Goal: Task Accomplishment & Management: Manage account settings

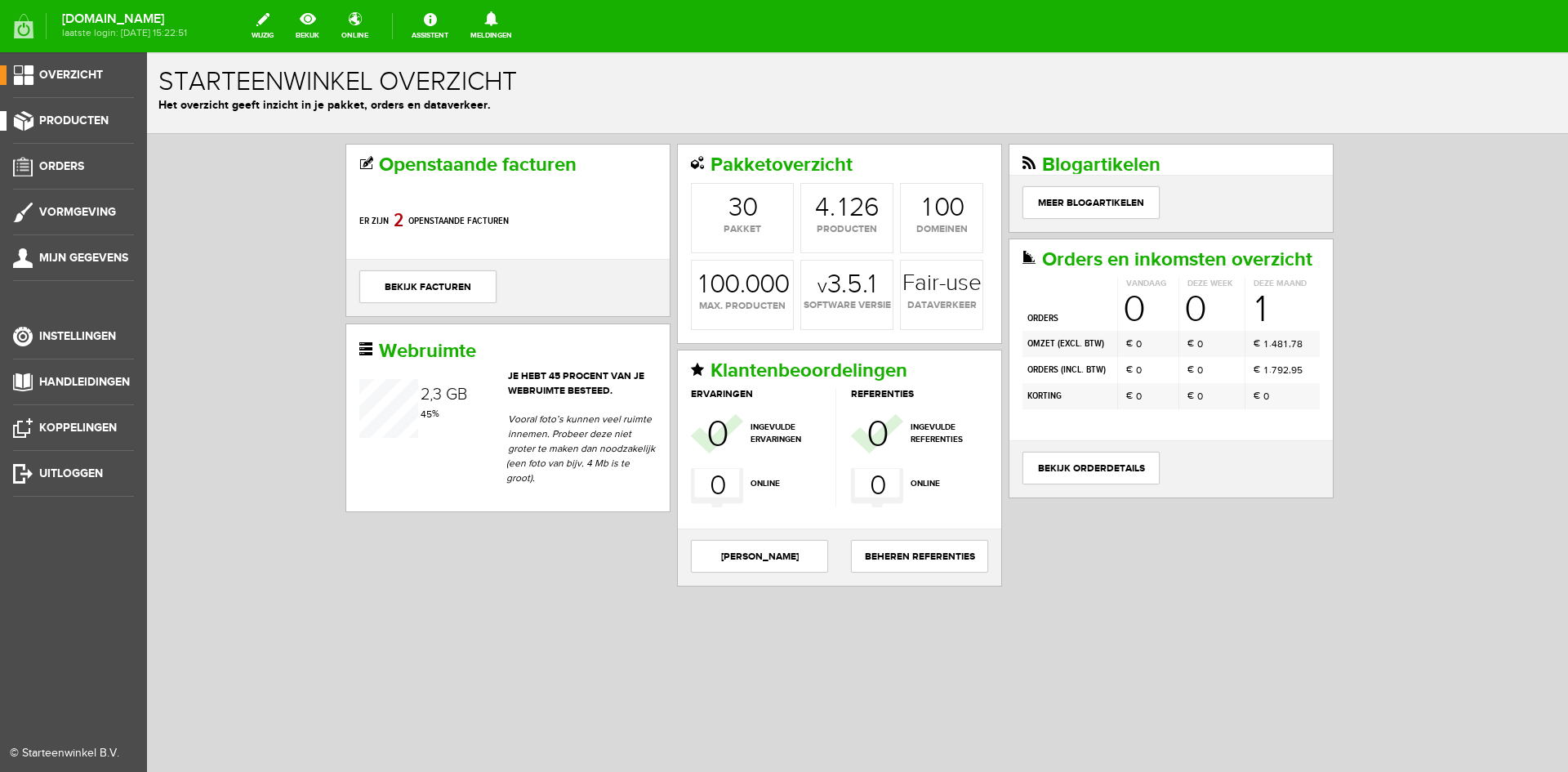
click at [64, 119] on span "Producten" at bounding box center [74, 120] width 69 height 14
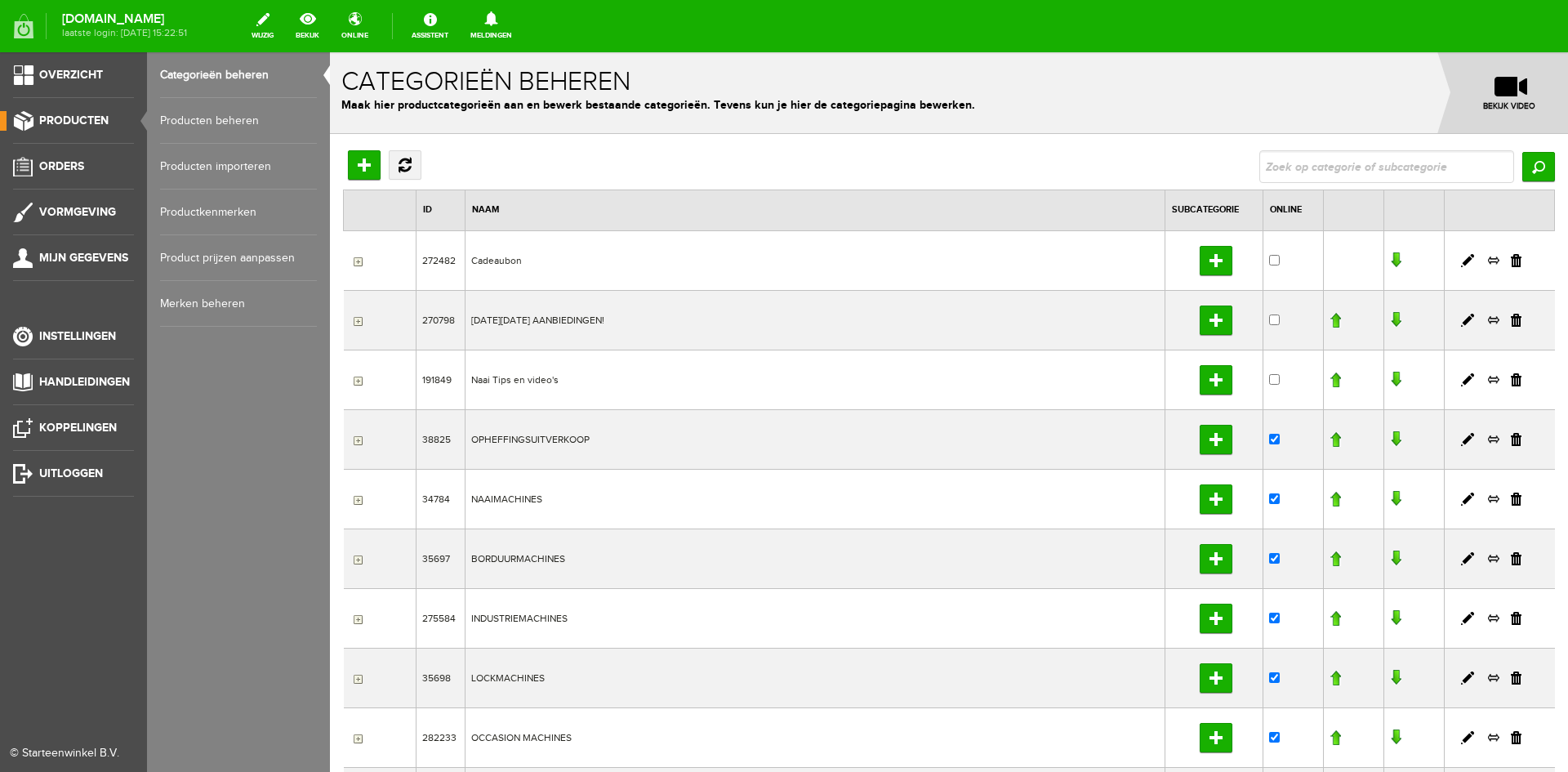
click at [189, 119] on link "Producten beheren" at bounding box center [238, 121] width 157 height 46
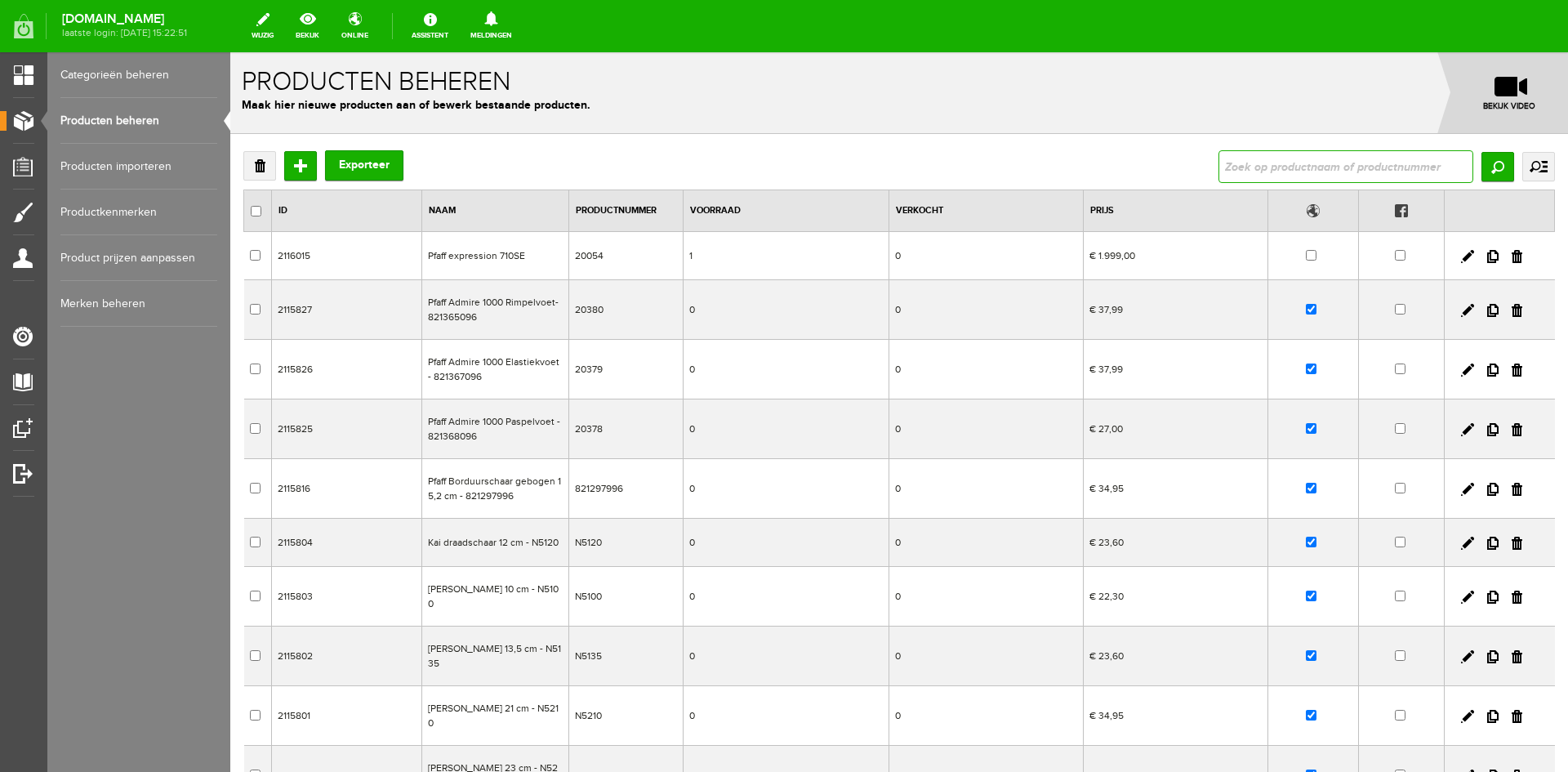
click at [1263, 172] on input "text" at bounding box center [1346, 167] width 255 height 33
type input "spoeltjes"
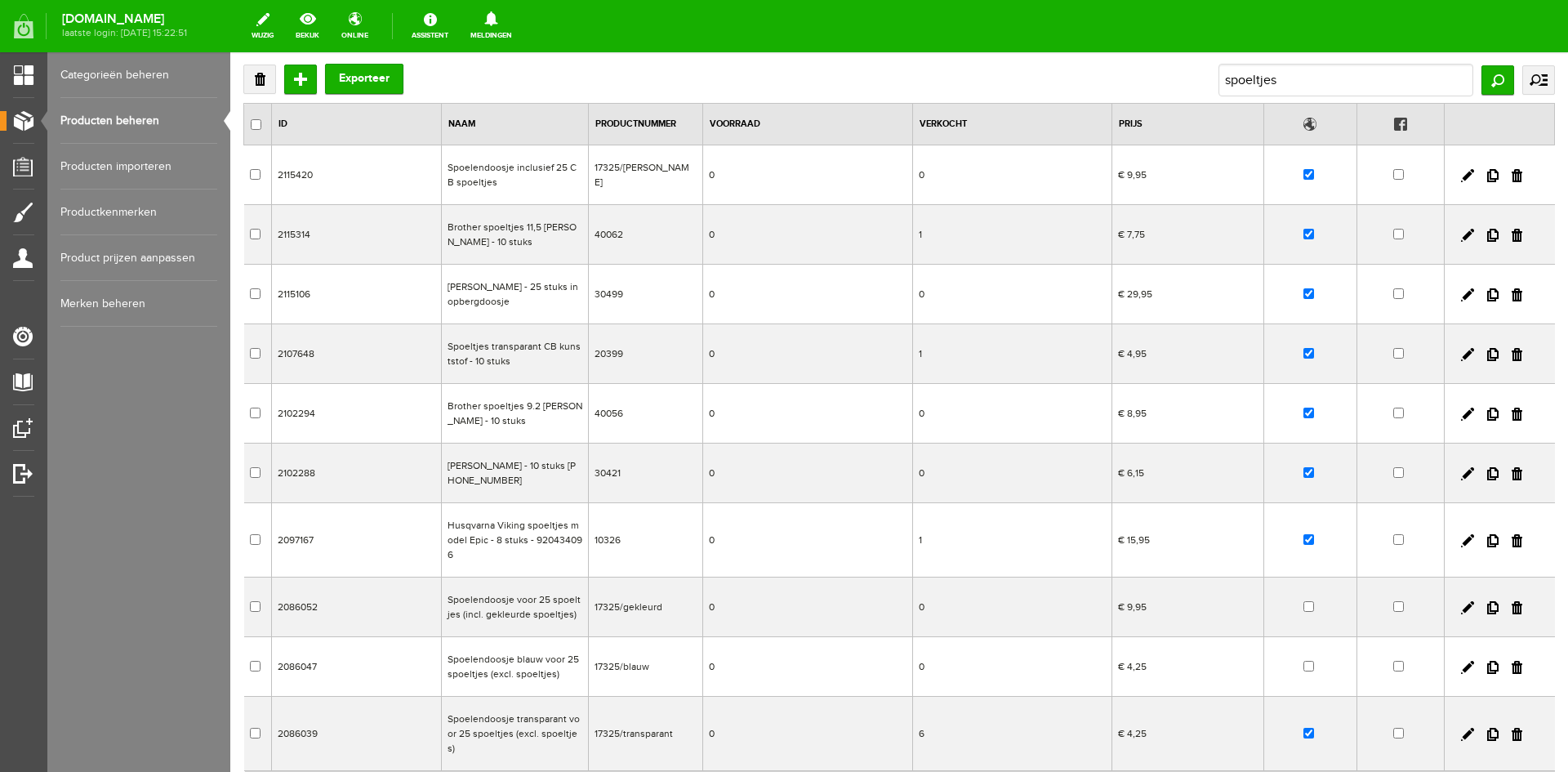
scroll to position [163, 0]
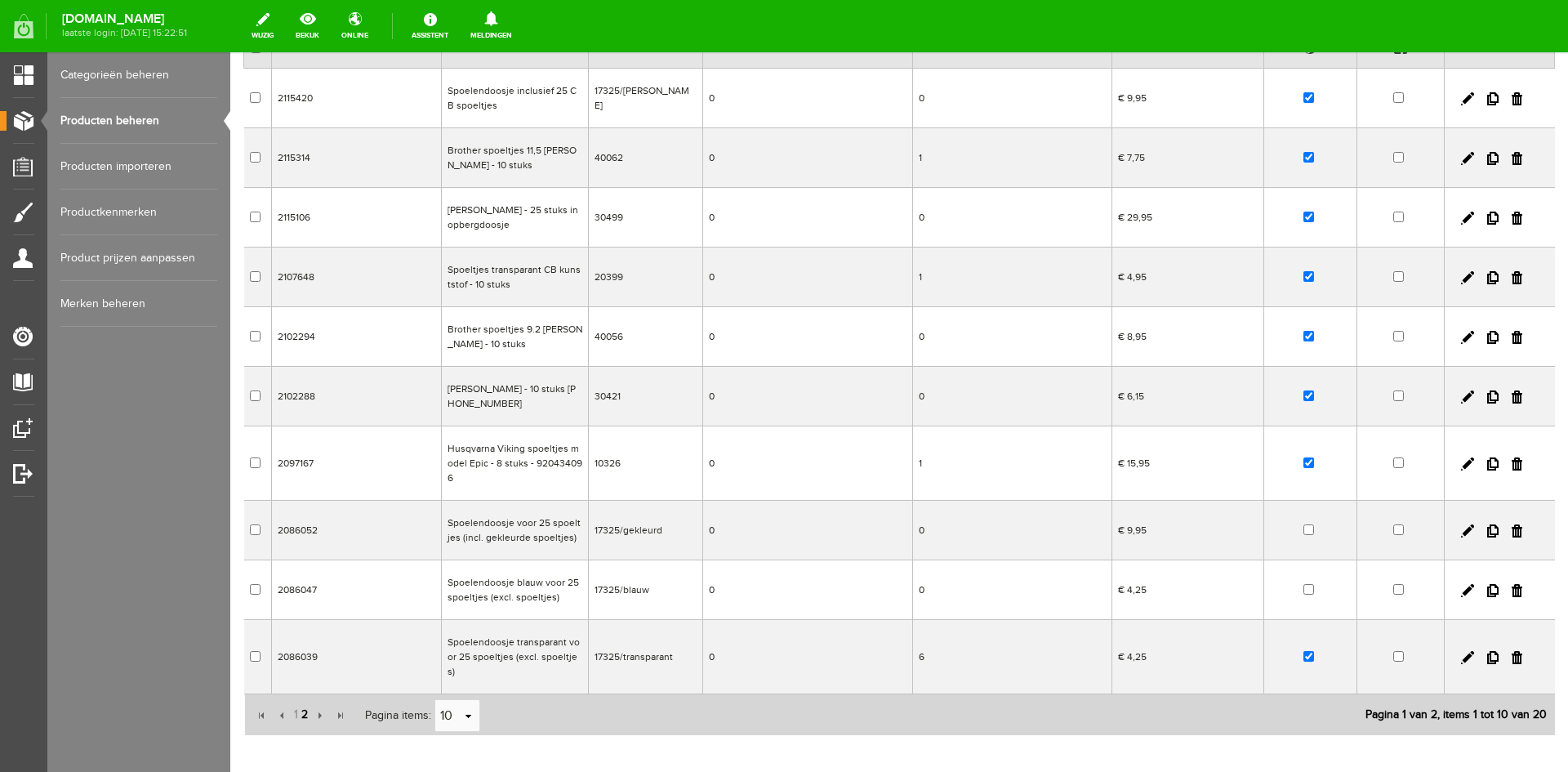
click at [301, 698] on span "2" at bounding box center [305, 715] width 10 height 33
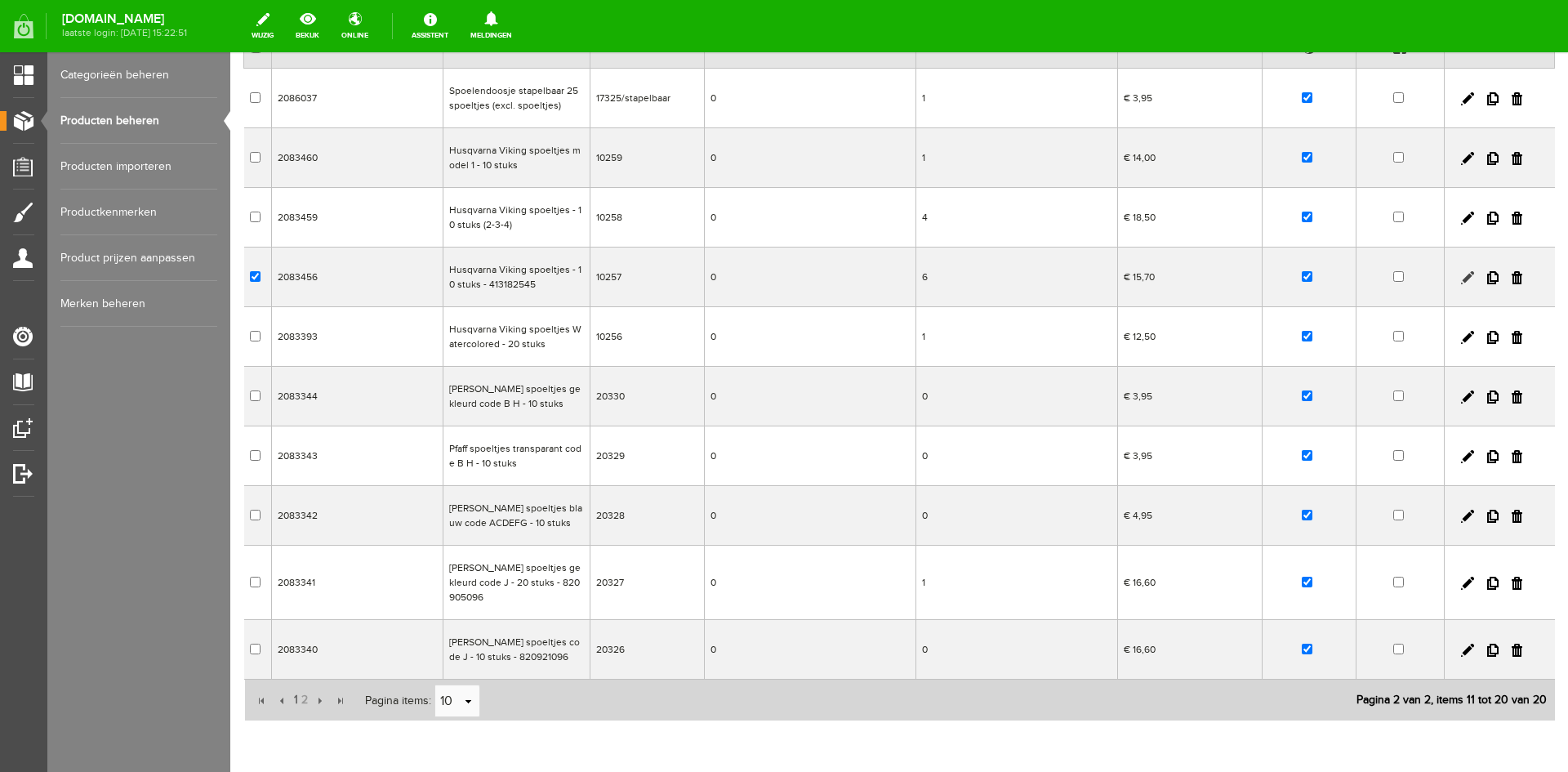
click at [1461, 276] on link at bounding box center [1468, 278] width 13 height 13
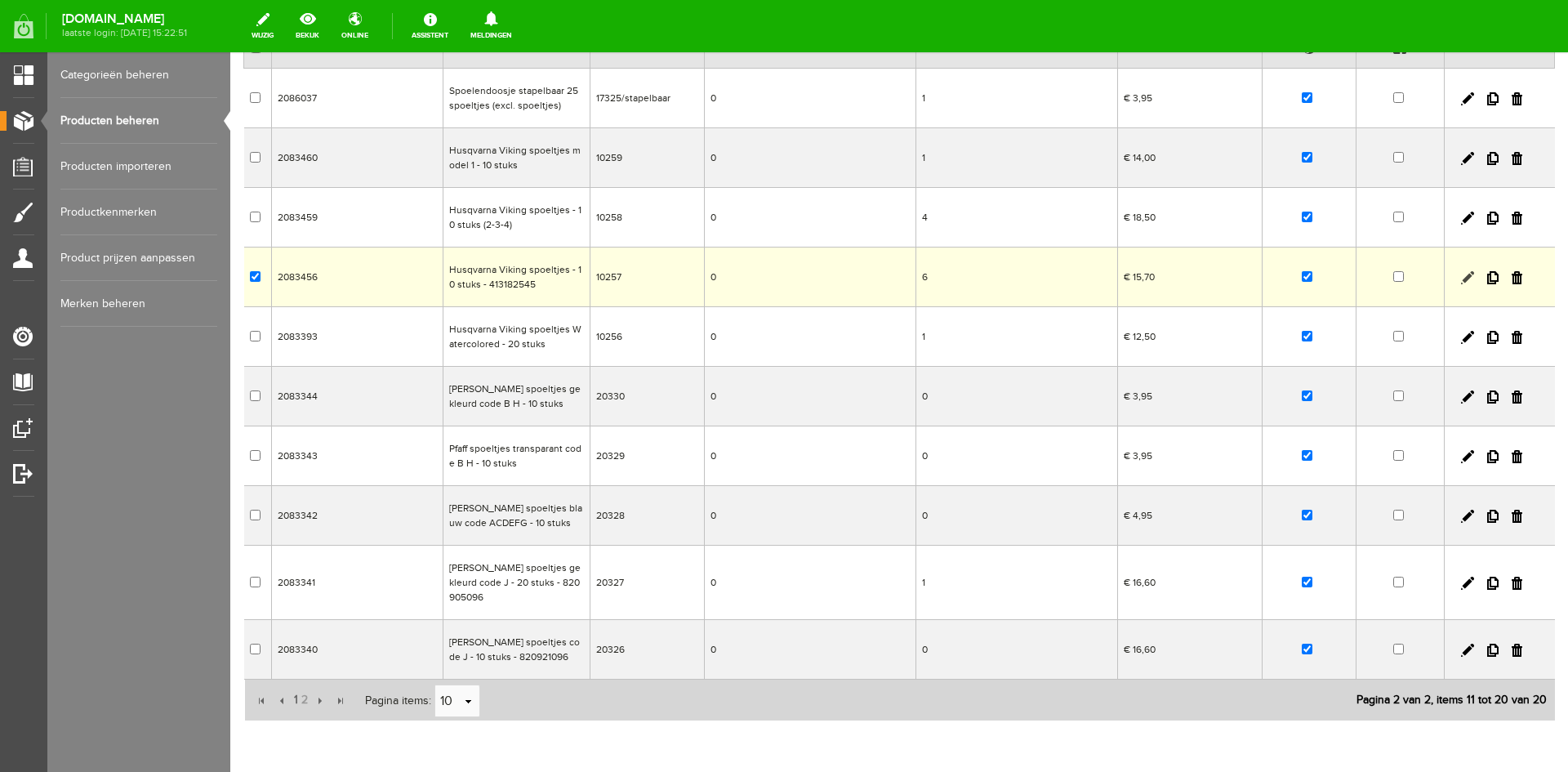
checkbox input "true"
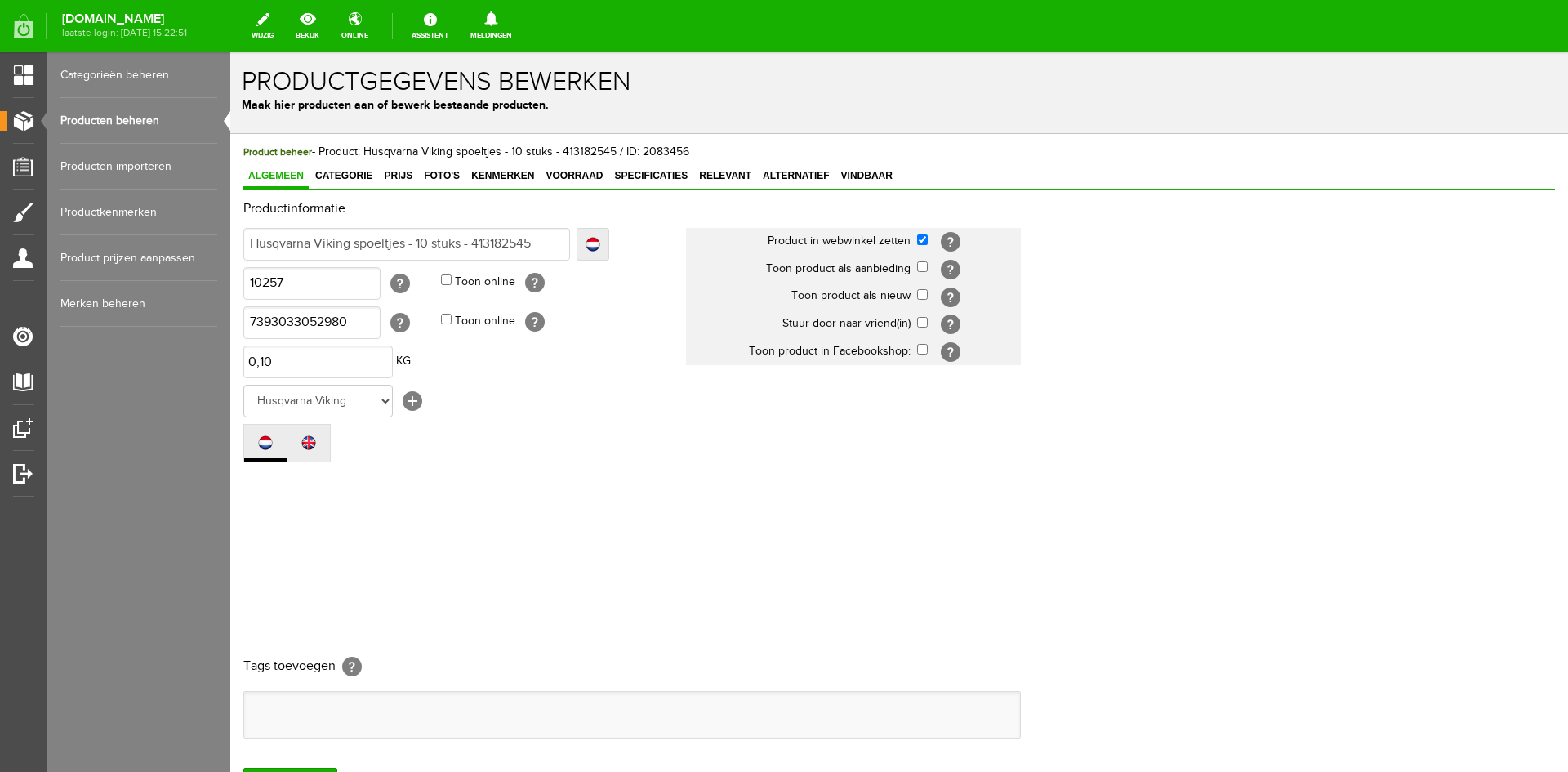
scroll to position [0, 0]
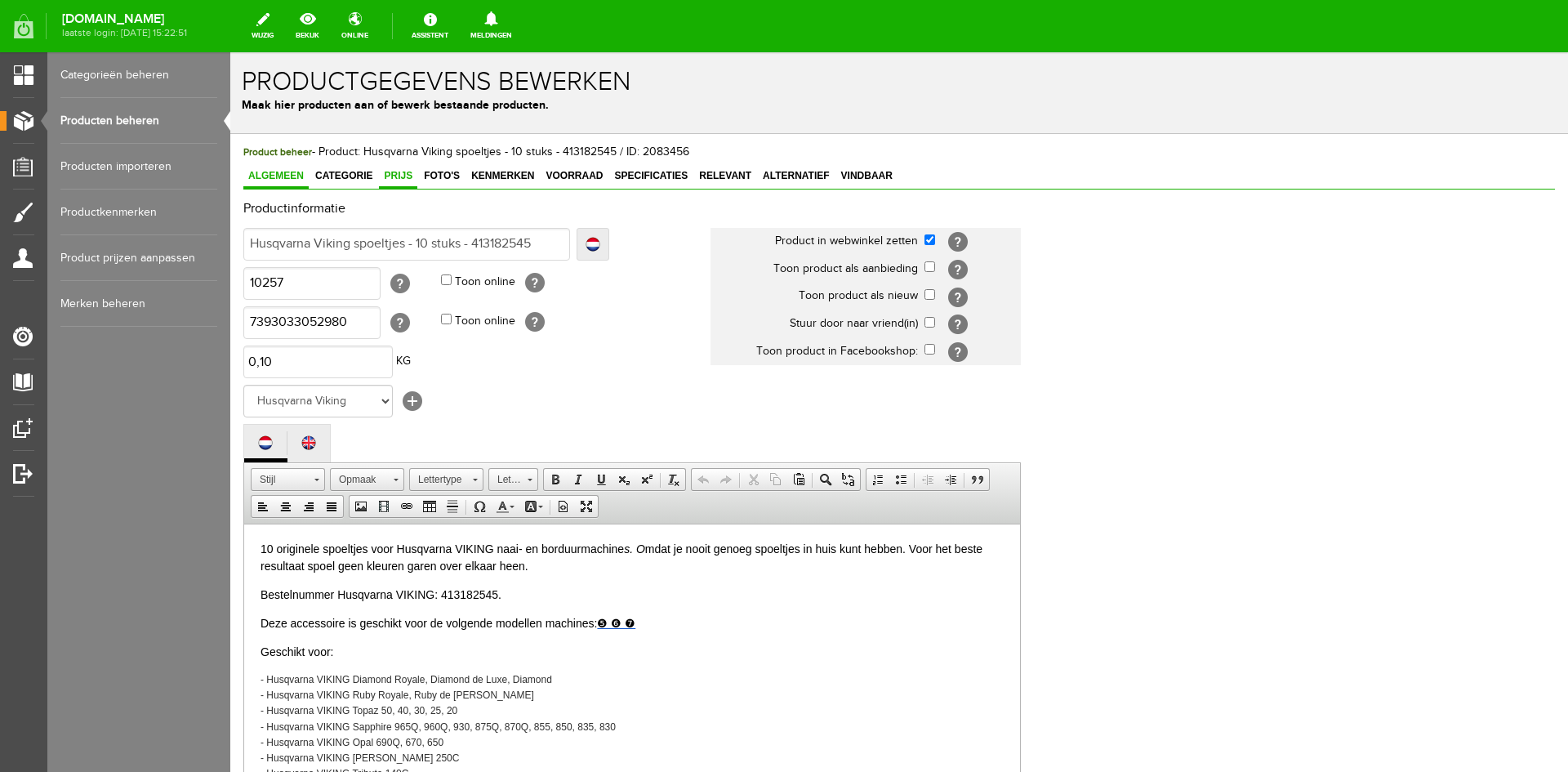
click at [395, 175] on span "Prijs" at bounding box center [398, 176] width 38 height 11
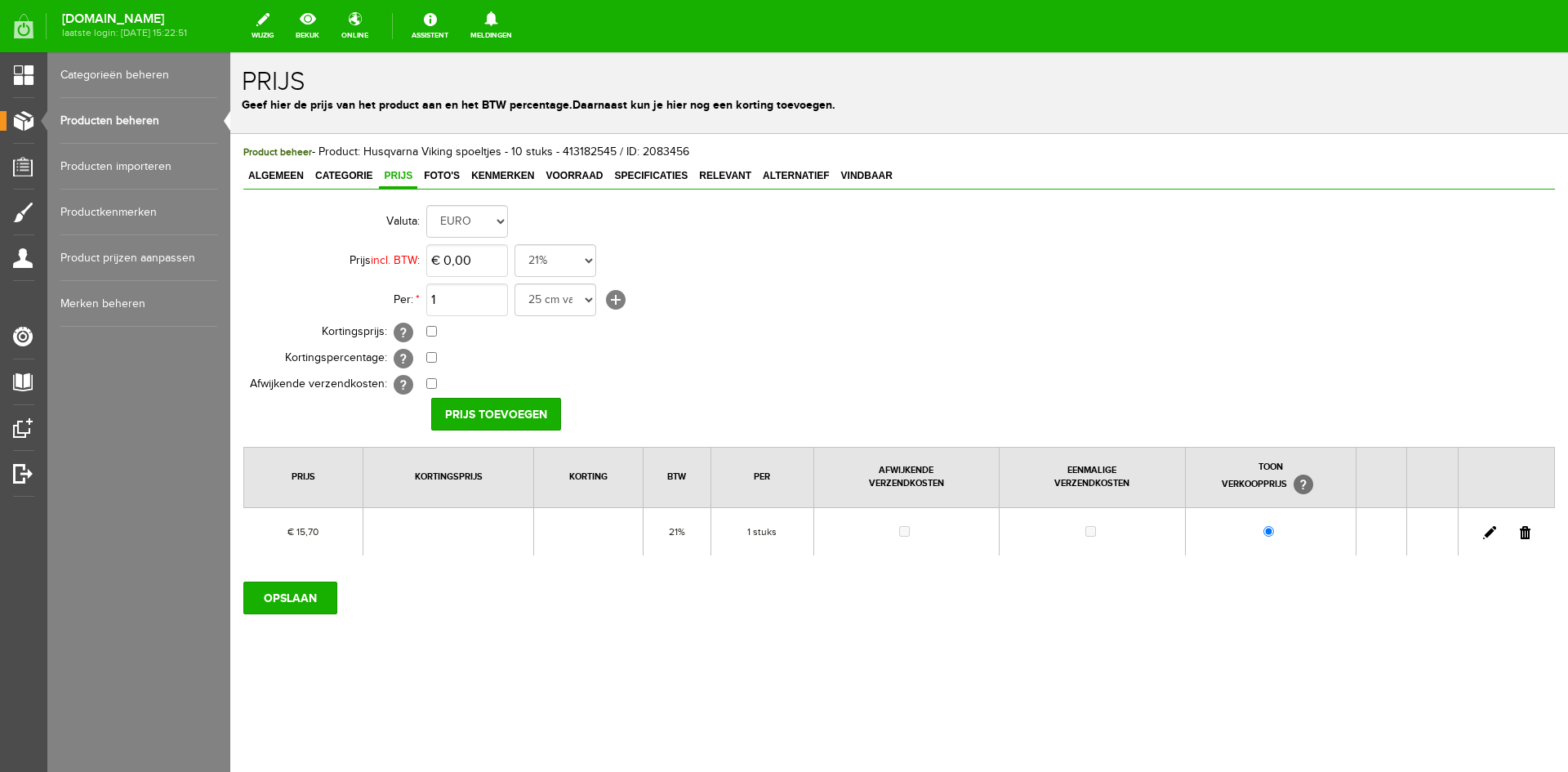
click at [1488, 529] on link at bounding box center [1490, 533] width 13 height 13
click at [492, 257] on input "15,7" at bounding box center [467, 261] width 82 height 33
type input "€ 16,95"
click at [498, 403] on input "[PERSON_NAME]" at bounding box center [490, 414] width 118 height 33
click at [290, 606] on input "OPSLAAN" at bounding box center [290, 598] width 94 height 33
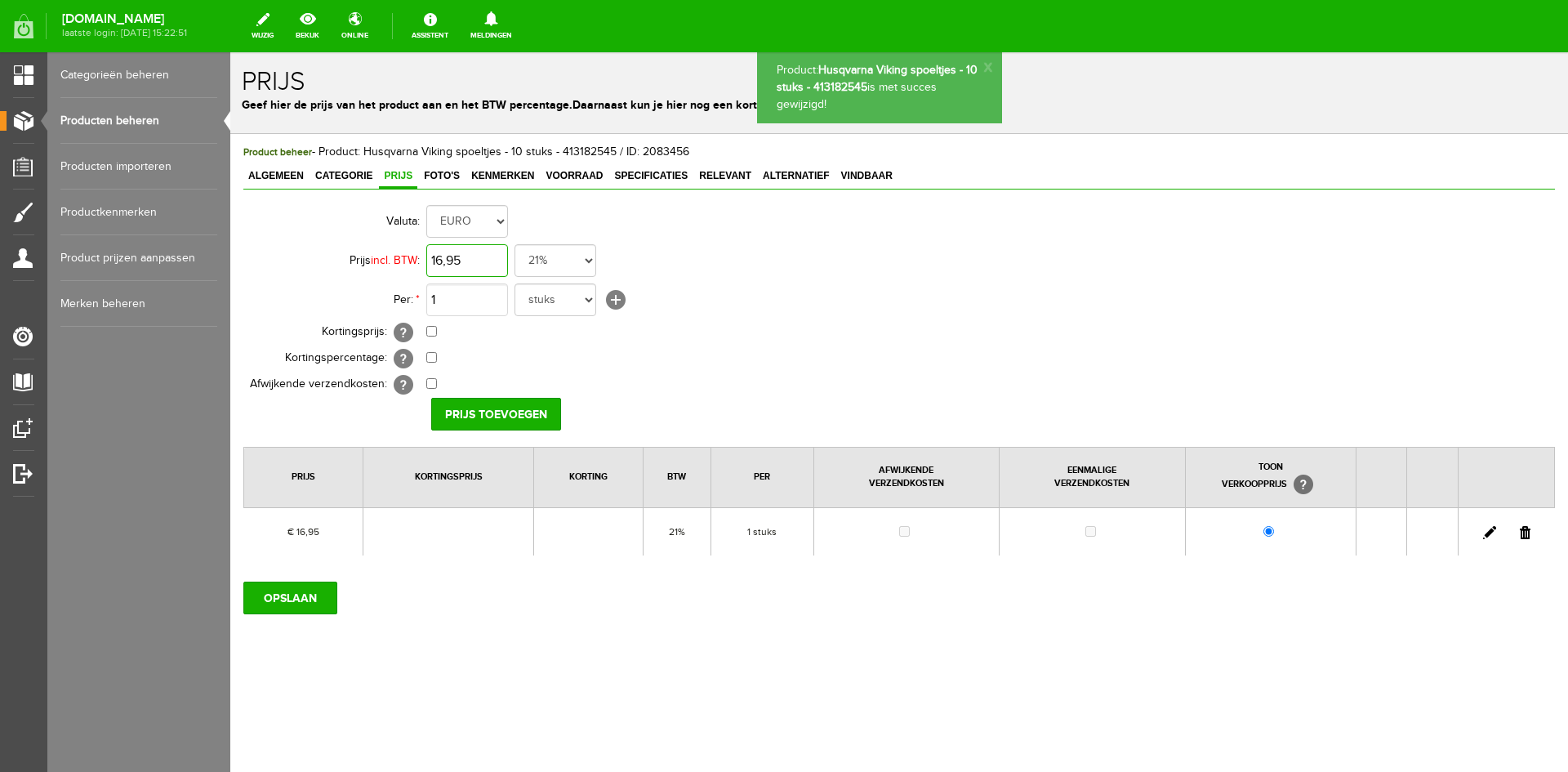
click at [482, 266] on input "16,95" at bounding box center [467, 261] width 82 height 33
type input "€ 19,00"
click at [432, 335] on input "checkbox" at bounding box center [431, 331] width 11 height 11
checkbox input "true"
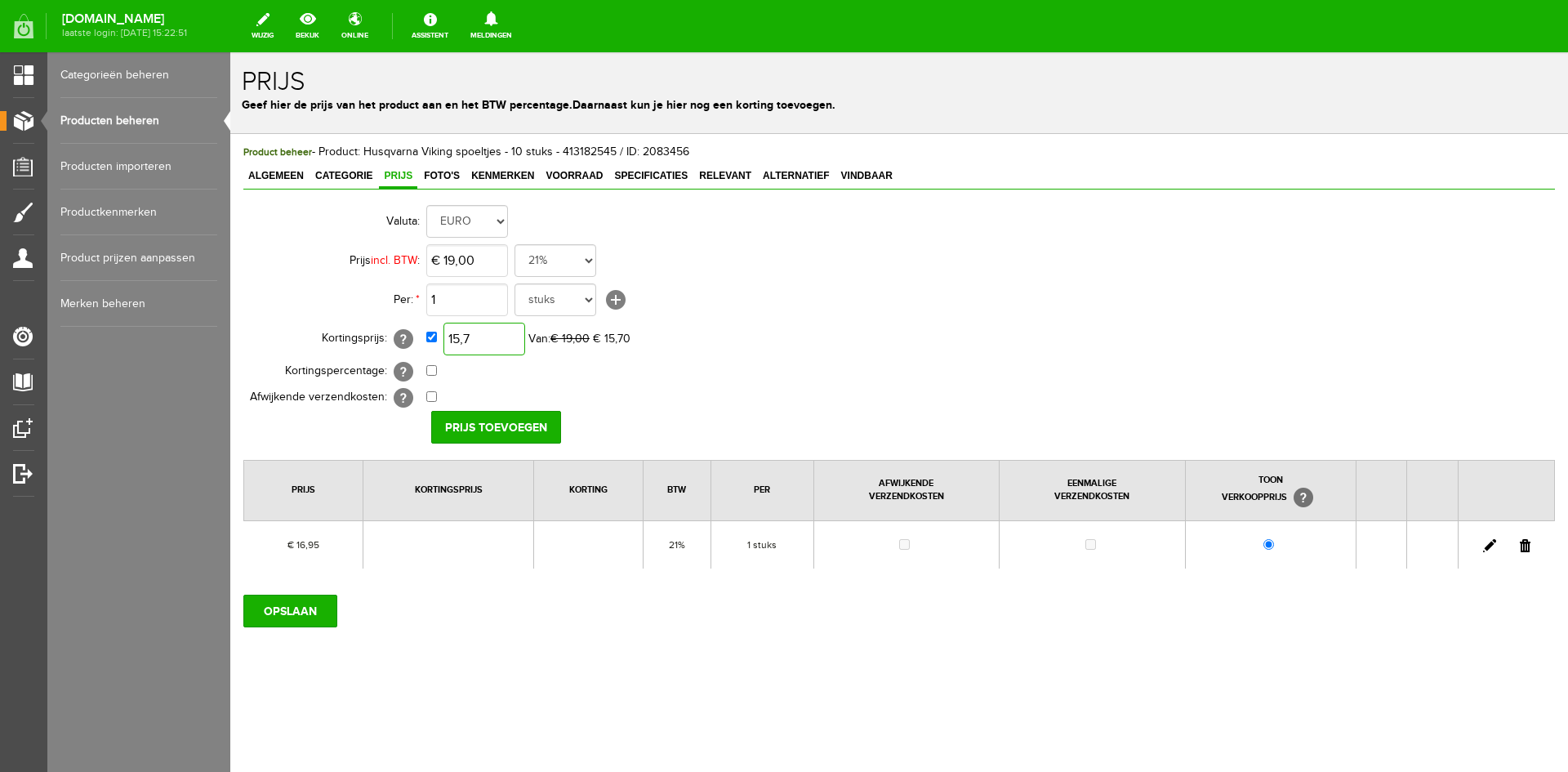
click at [498, 340] on input "15,7" at bounding box center [484, 339] width 82 height 33
type input "€ 16,95"
click at [491, 426] on input "Prijs toevoegen" at bounding box center [496, 427] width 130 height 33
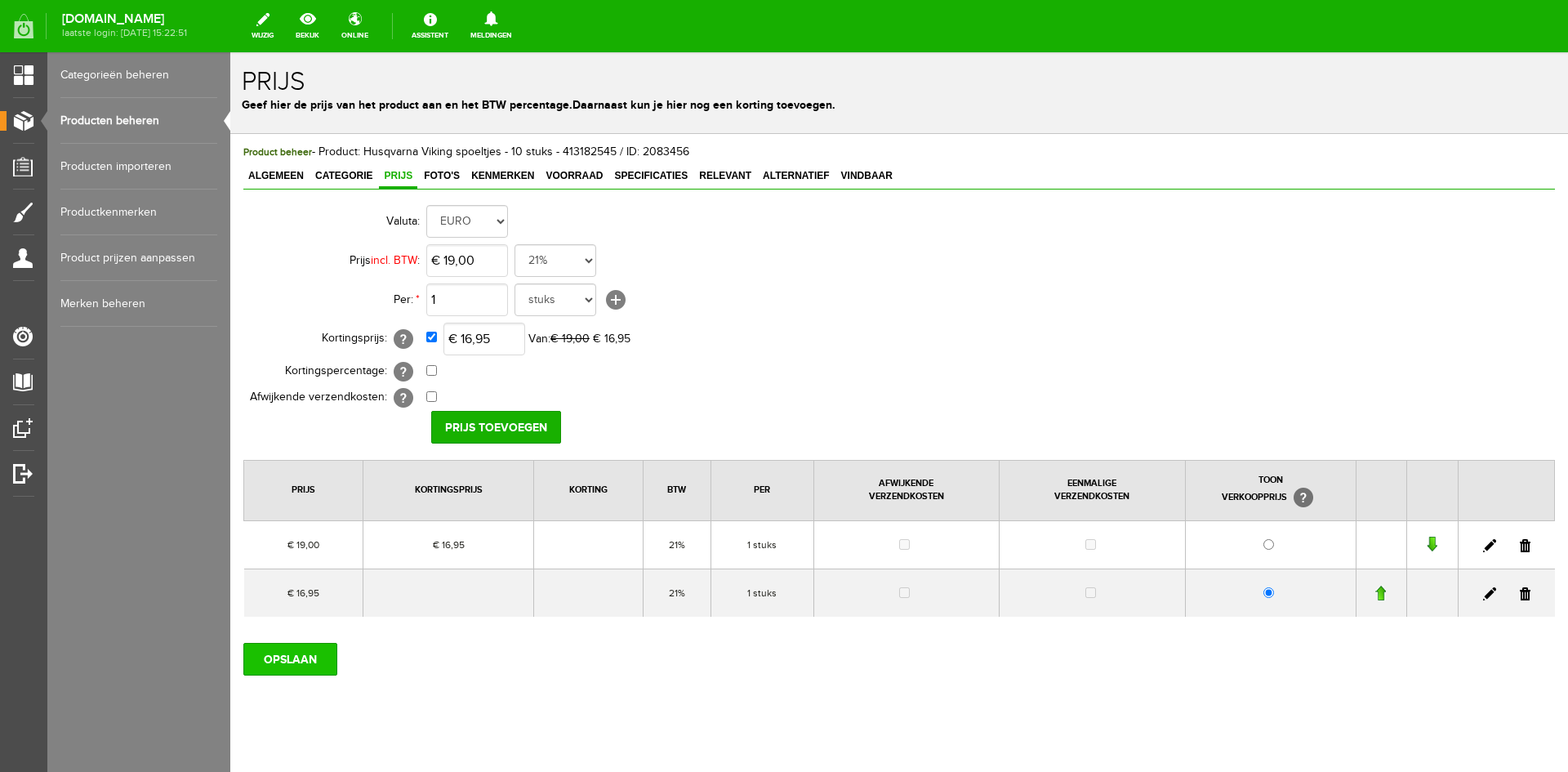
click at [295, 653] on input "OPSLAAN" at bounding box center [290, 659] width 94 height 33
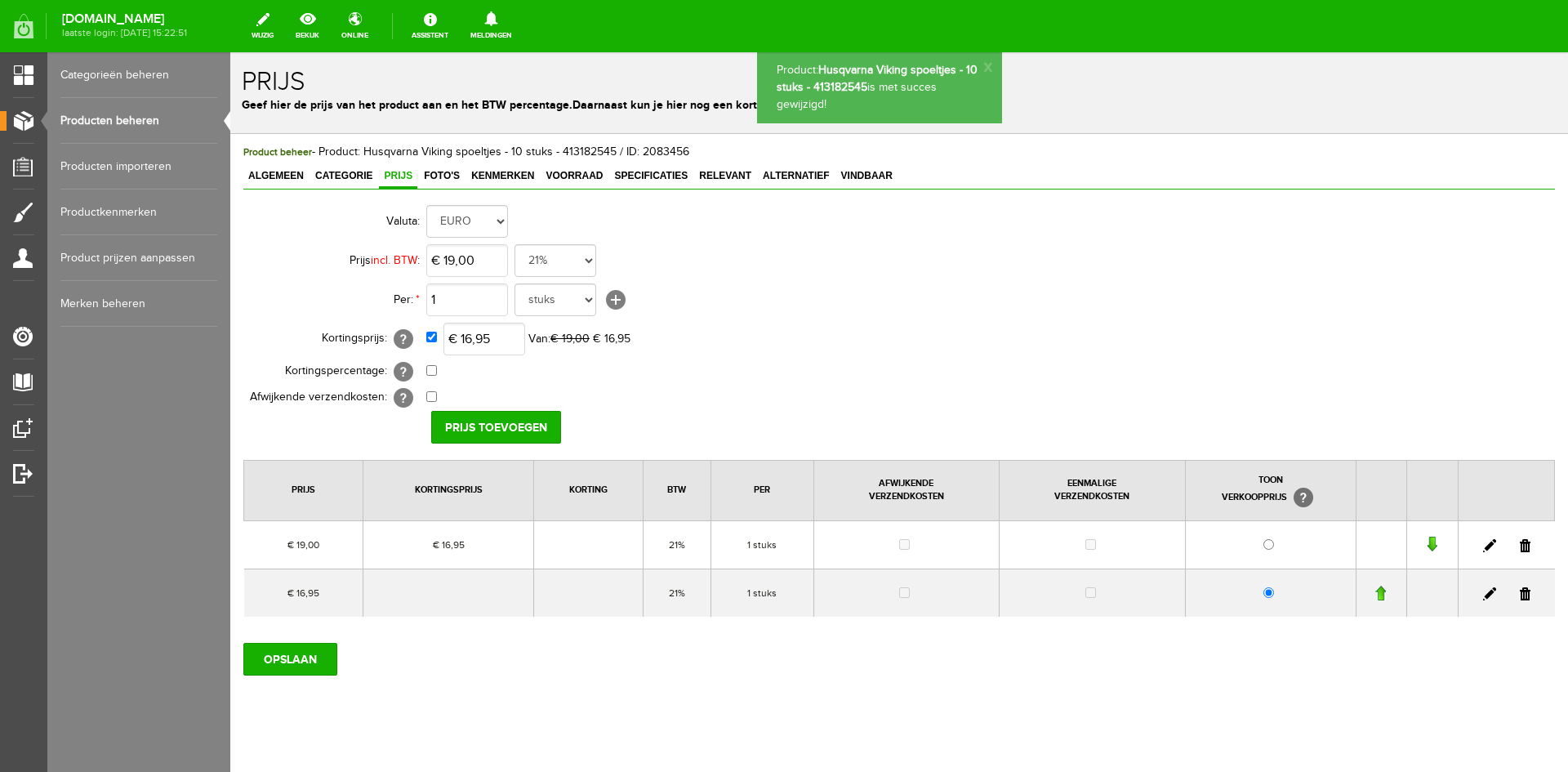
click at [1483, 589] on link at bounding box center [1490, 594] width 13 height 13
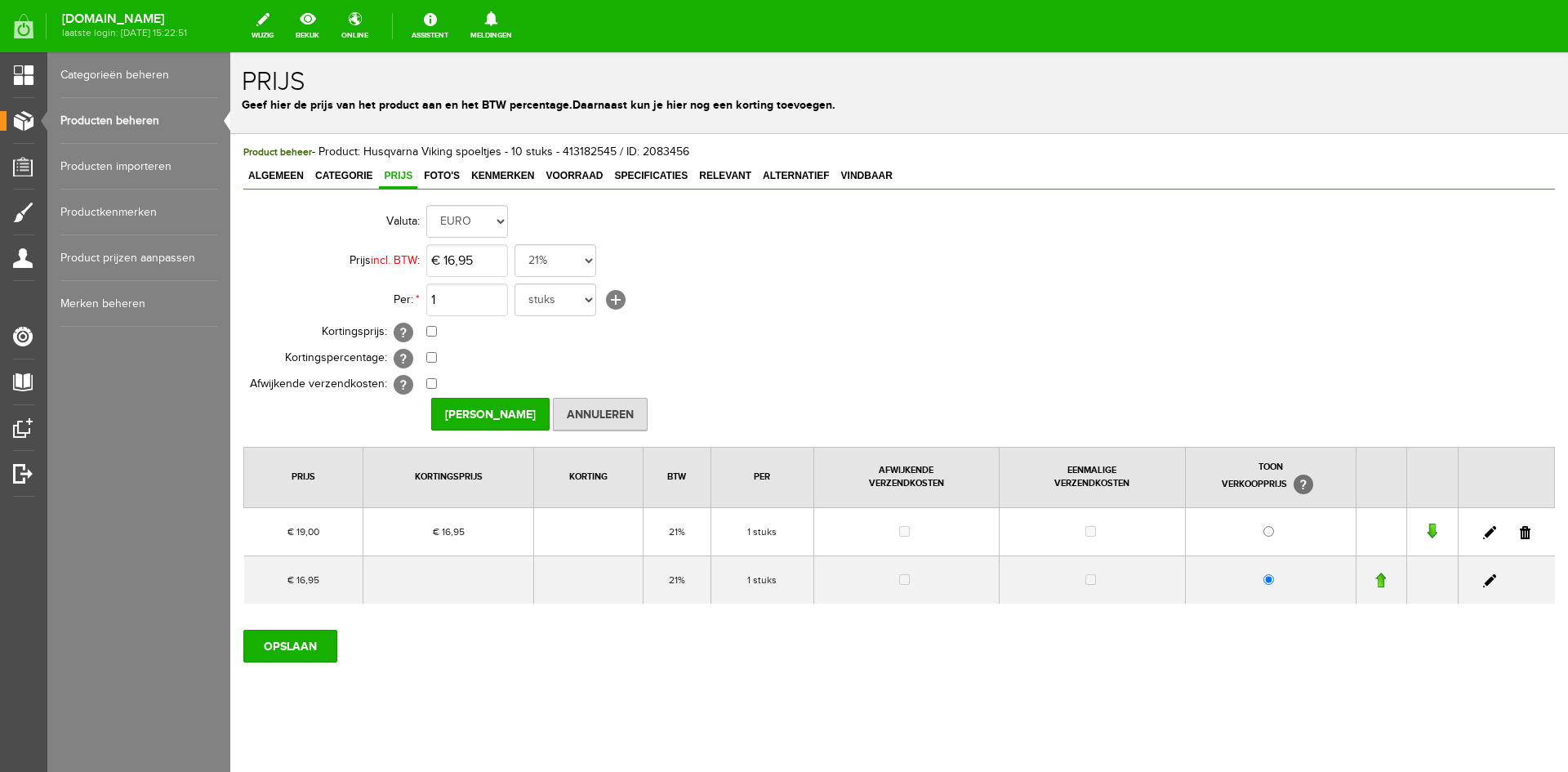
click at [1483, 580] on link at bounding box center [1490, 581] width 13 height 13
click at [1264, 533] on input "radio" at bounding box center [1268, 531] width 11 height 11
radio input "true"
click at [500, 417] on input "[PERSON_NAME]" at bounding box center [490, 414] width 118 height 33
click at [1520, 581] on link at bounding box center [1525, 581] width 11 height 13
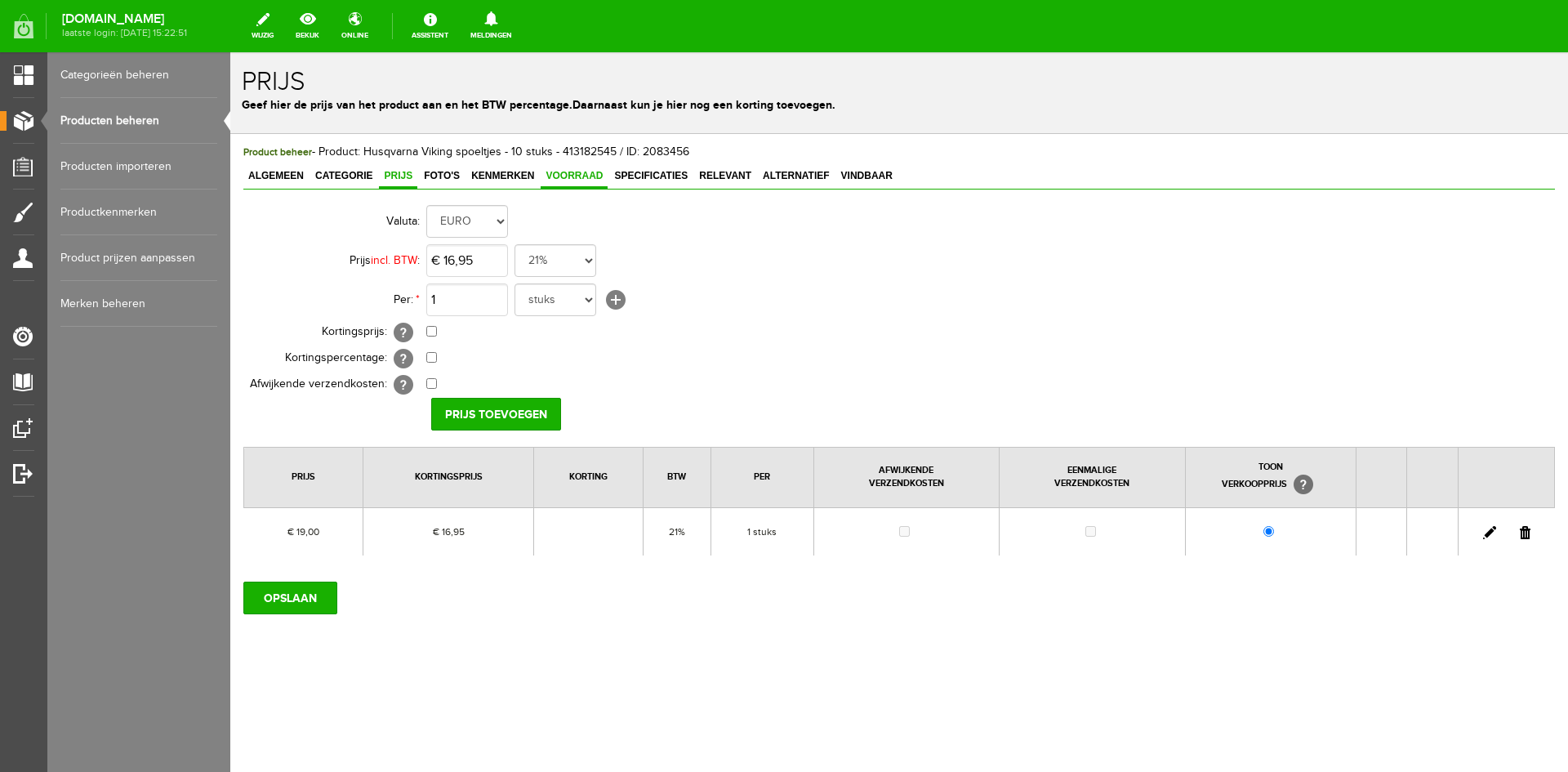
click at [568, 171] on span "Voorraad" at bounding box center [574, 176] width 67 height 11
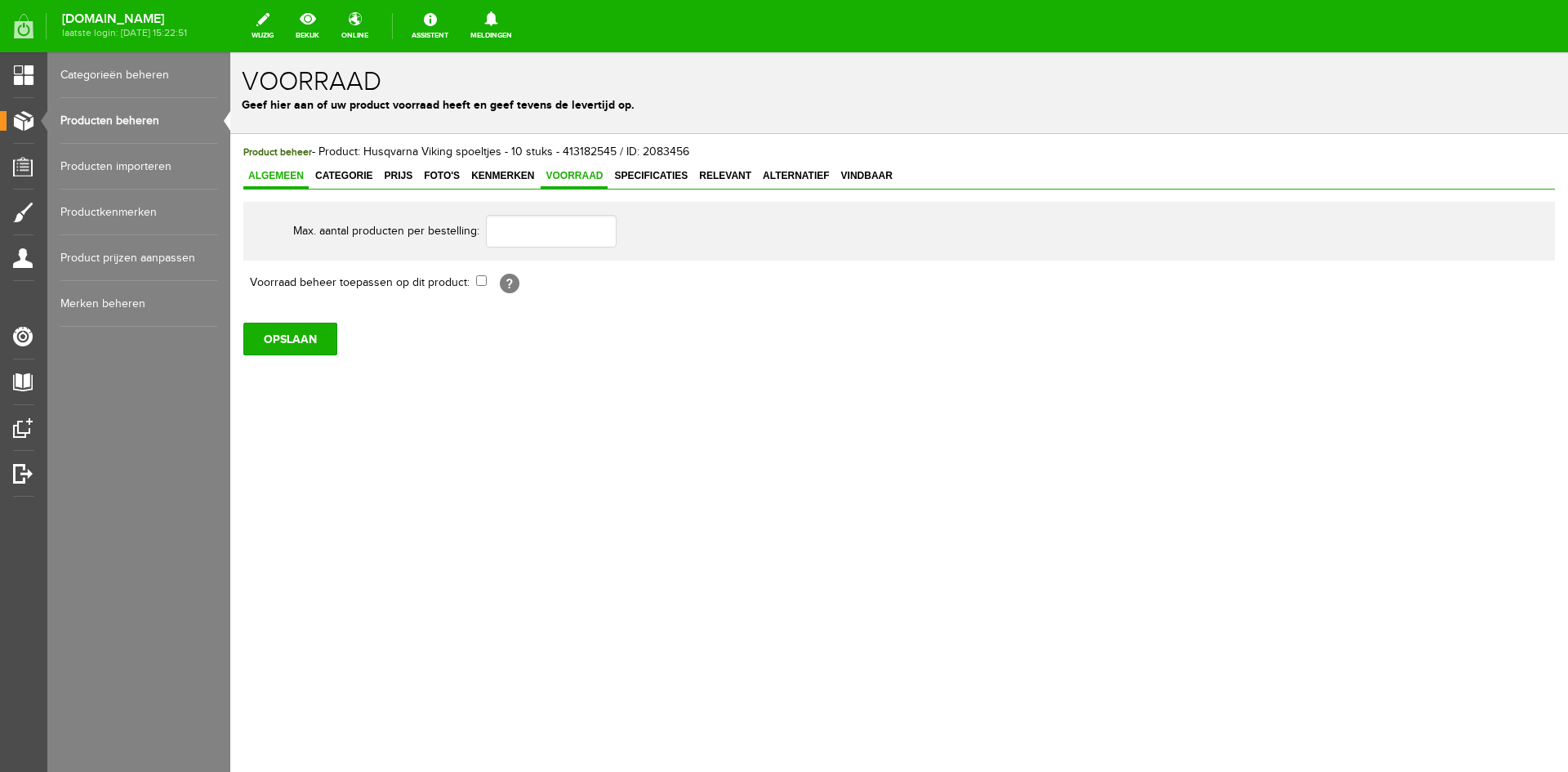
click at [274, 167] on link "Algemeen" at bounding box center [276, 176] width 65 height 24
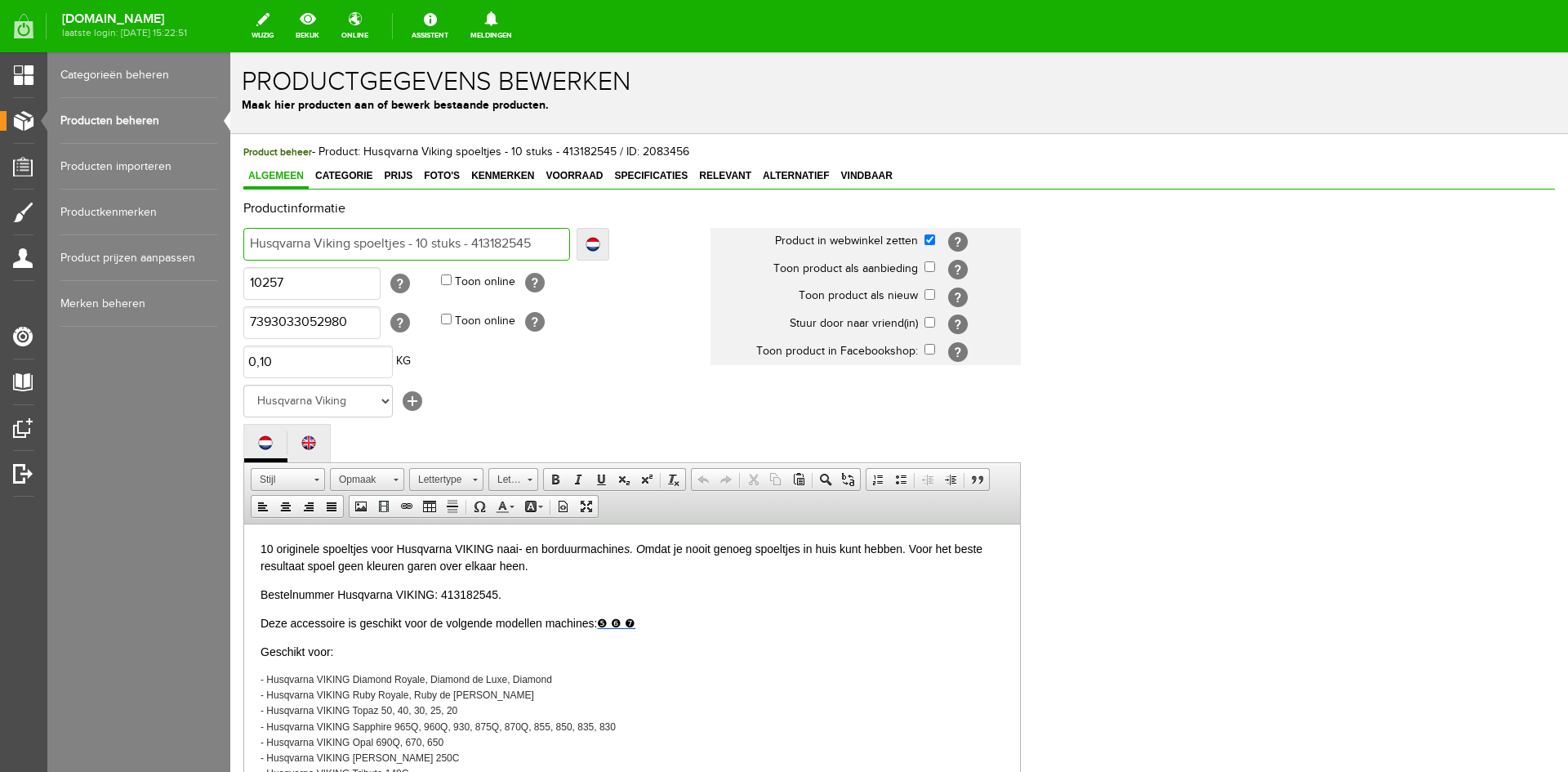
click at [475, 243] on input "Husqvarna Viking spoeltjes - 10 stuks - 413182545" at bounding box center [407, 244] width 327 height 33
type input "Husqvarna Viking spoeltjes - 10 stuks - m413182545"
type input "Husqvarna Viking spoeltjes - 10 stuks - mod413182545"
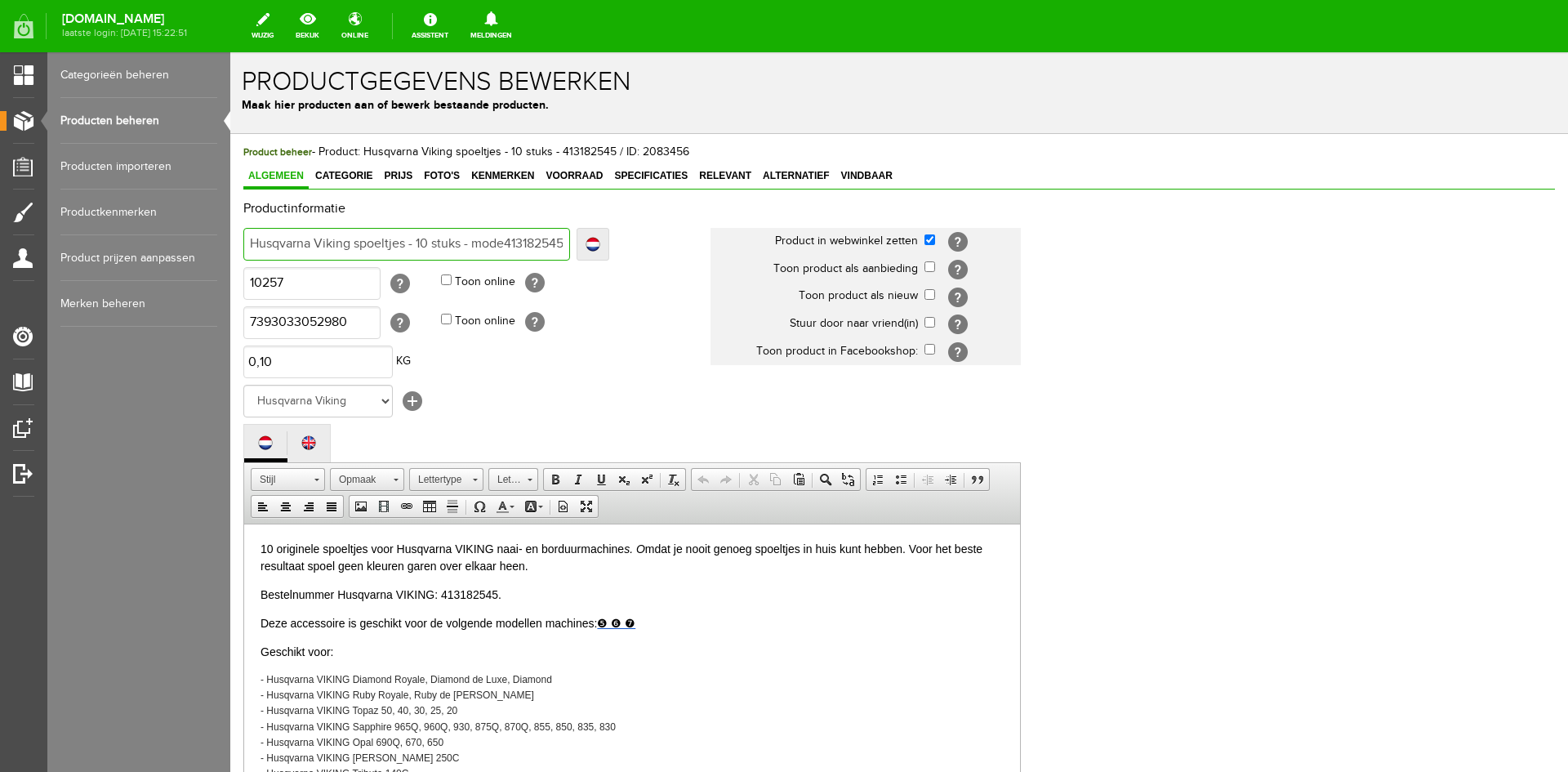
type input "Husqvarna Viking spoeltjes - 10 stuks - model413182545"
type input "Husqvarna Viking spoeltjes - 10 stuks - model 413182545"
type input "Husqvarna Viking spoeltjes - 10 stuks - model 5413182545"
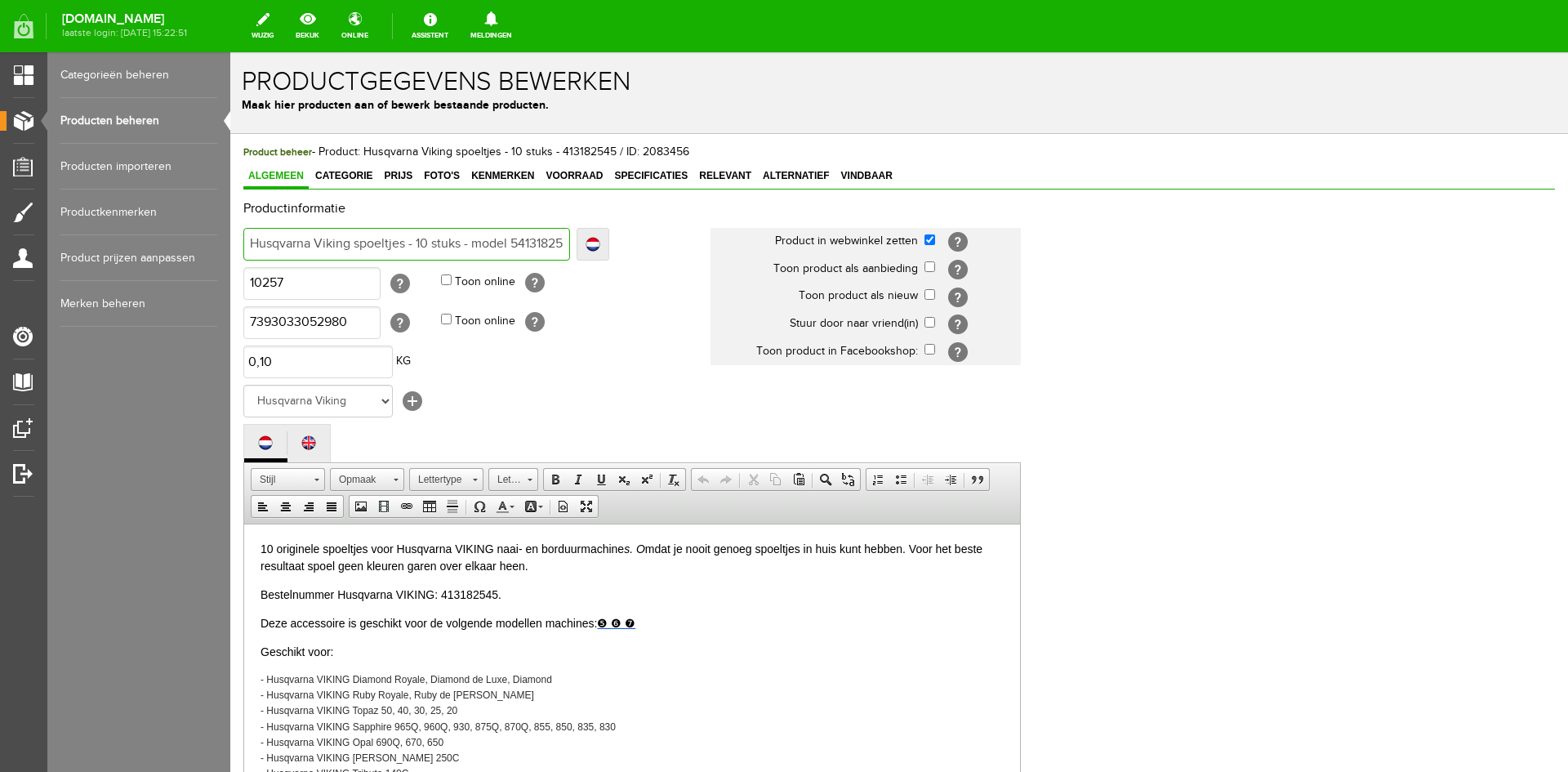
type input "Husqvarna Viking spoeltjes - 10 stuks - model 5413182545"
type input "Husqvarna Viking spoeltjes - 10 stuks - model 5 413182545"
type input "Husqvarna Viking spoeltjes - 10 stuks - model 5 6413182545"
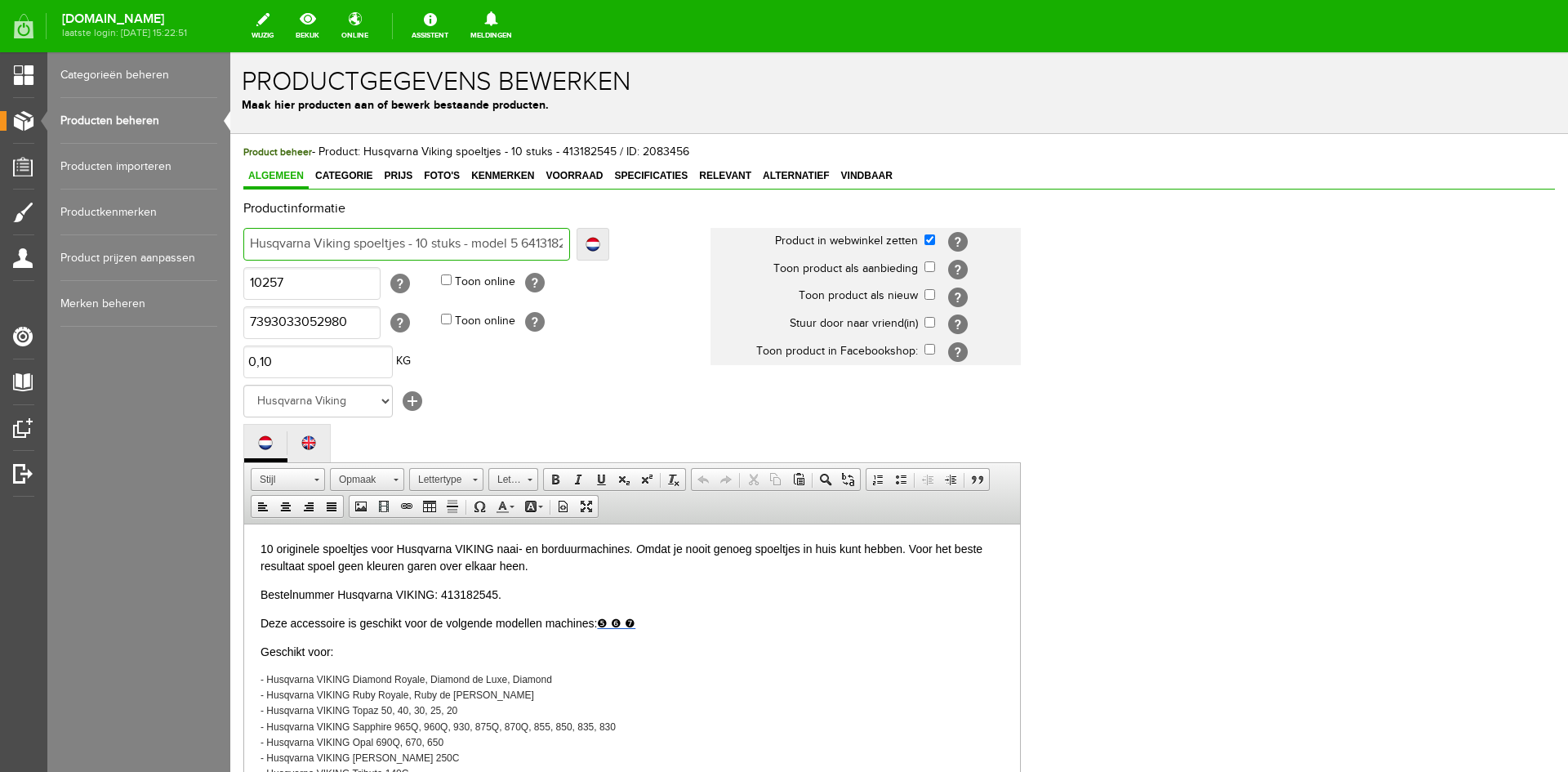
type input "Husqvarna Viking spoeltjes - 10 stuks - model 5 6 413182545"
type input "Husqvarna Viking spoeltjes - 10 stuks - model 5 6 7413182545"
type input "Husqvarna Viking spoeltjes - 10 stuks - model 5 6 7 413182545"
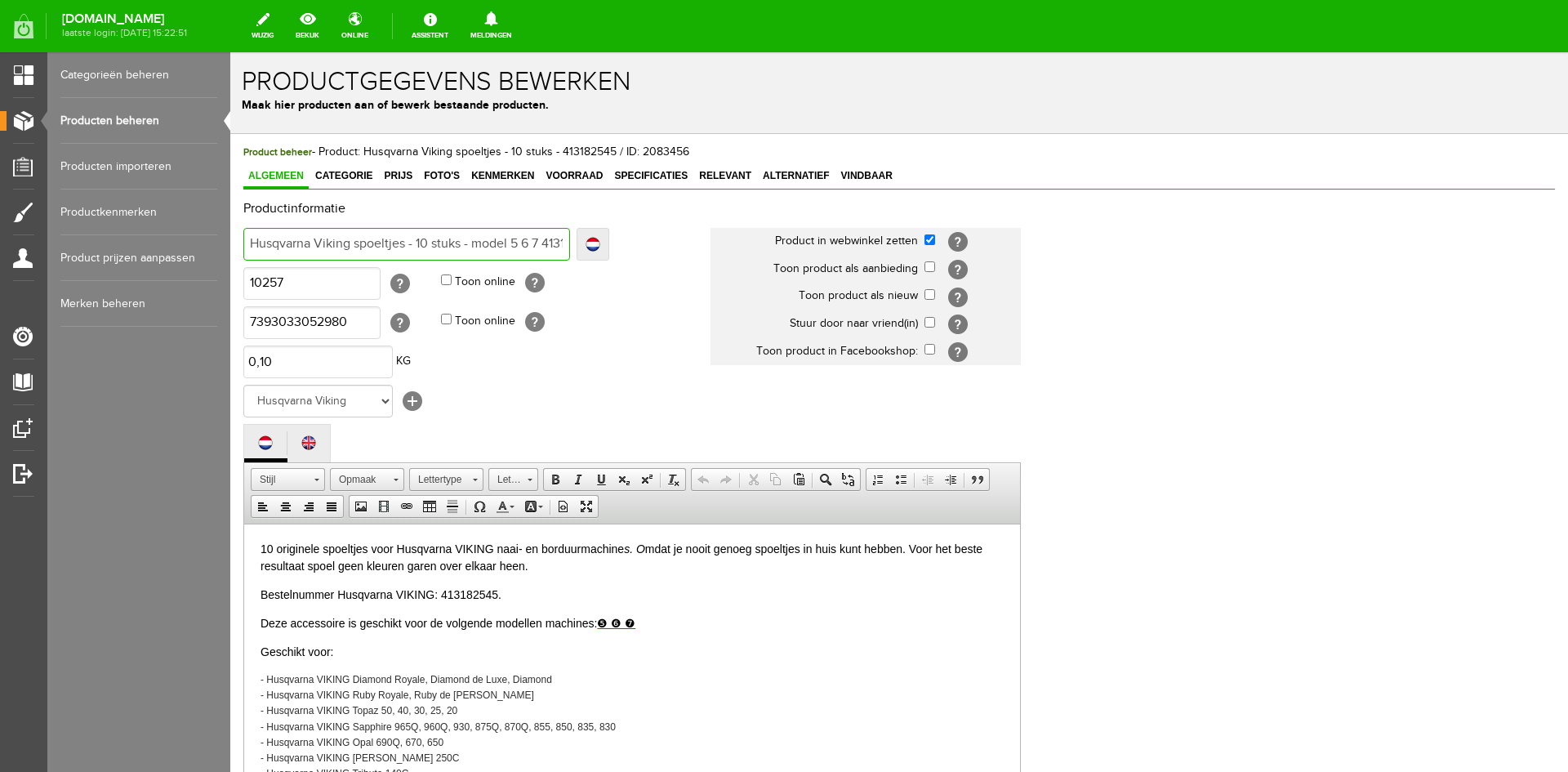
type input "Husqvarna Viking spoeltjes - 10 stuks - model 5 6 7 413182545"
type input "Husqvarna Viking spoeltjes - 10 stuks - model 5 6 7 -413182545"
type input "Husqvarna Viking spoeltjes - 10 stuks - model 5 6 7 - 413182545"
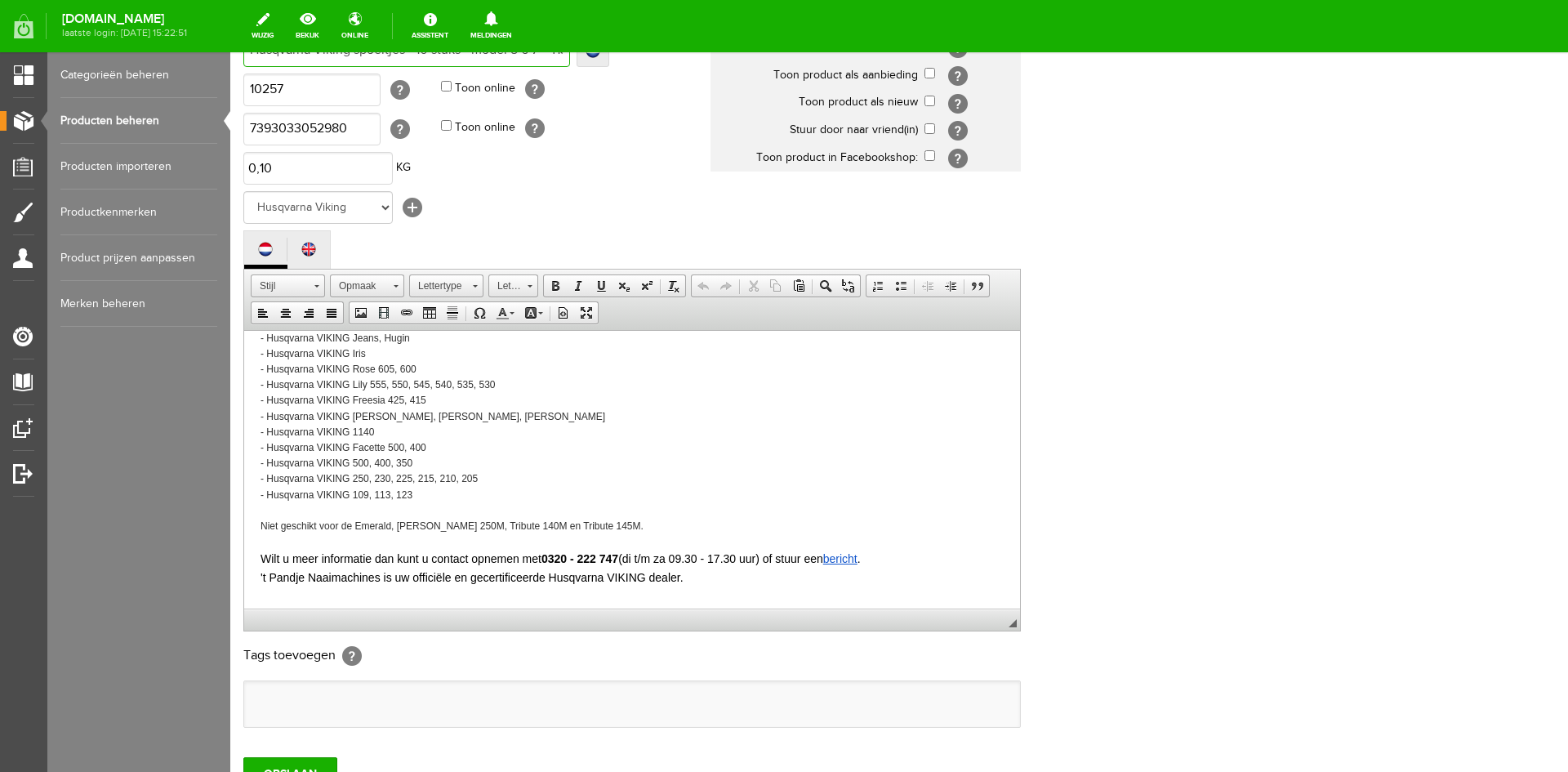
scroll to position [332, 0]
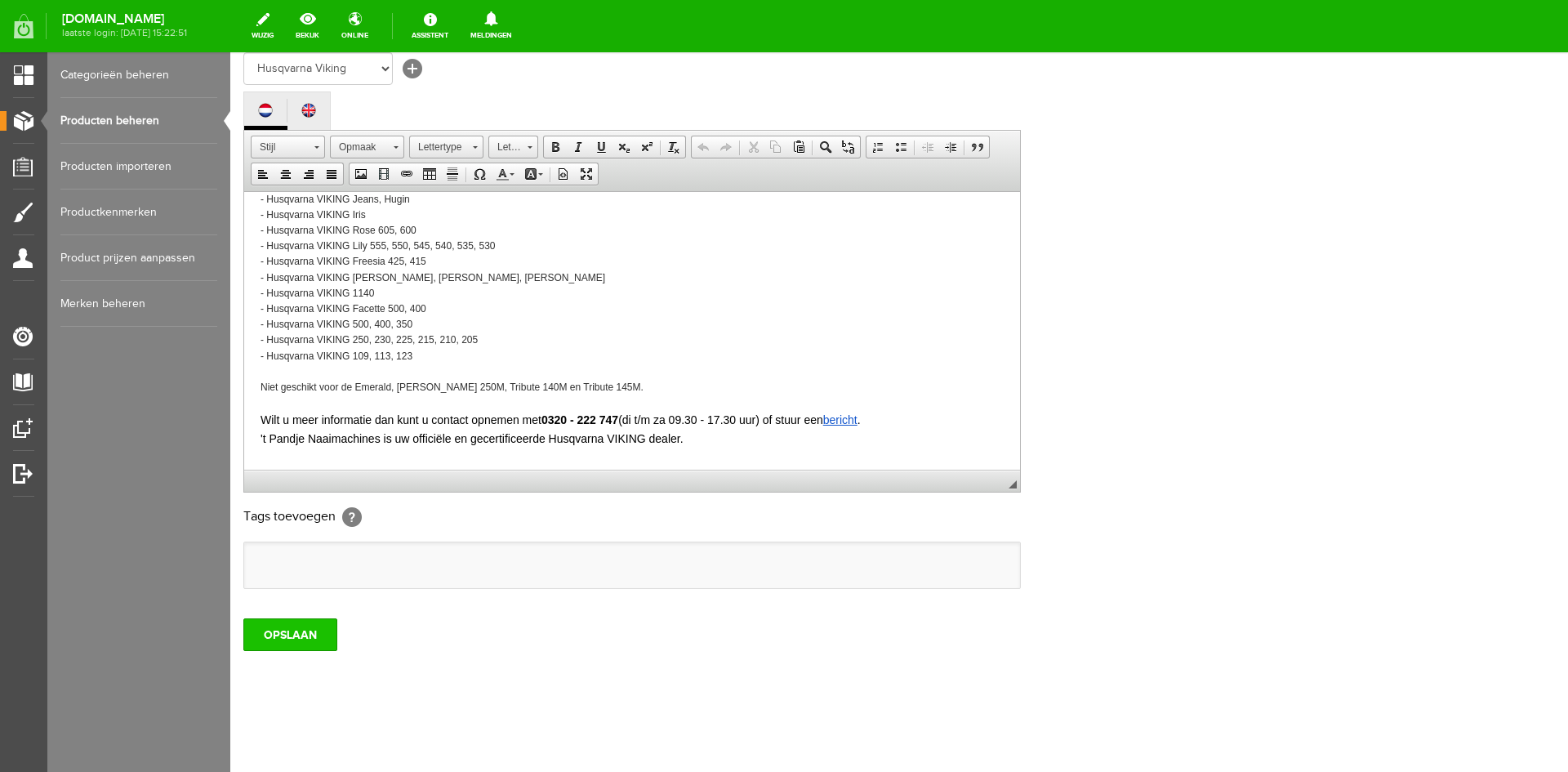
type input "Husqvarna Viking spoeltjes - 10 stuks - model 5 6 7 - 413182545"
click at [301, 637] on input "OPSLAAN" at bounding box center [290, 635] width 94 height 33
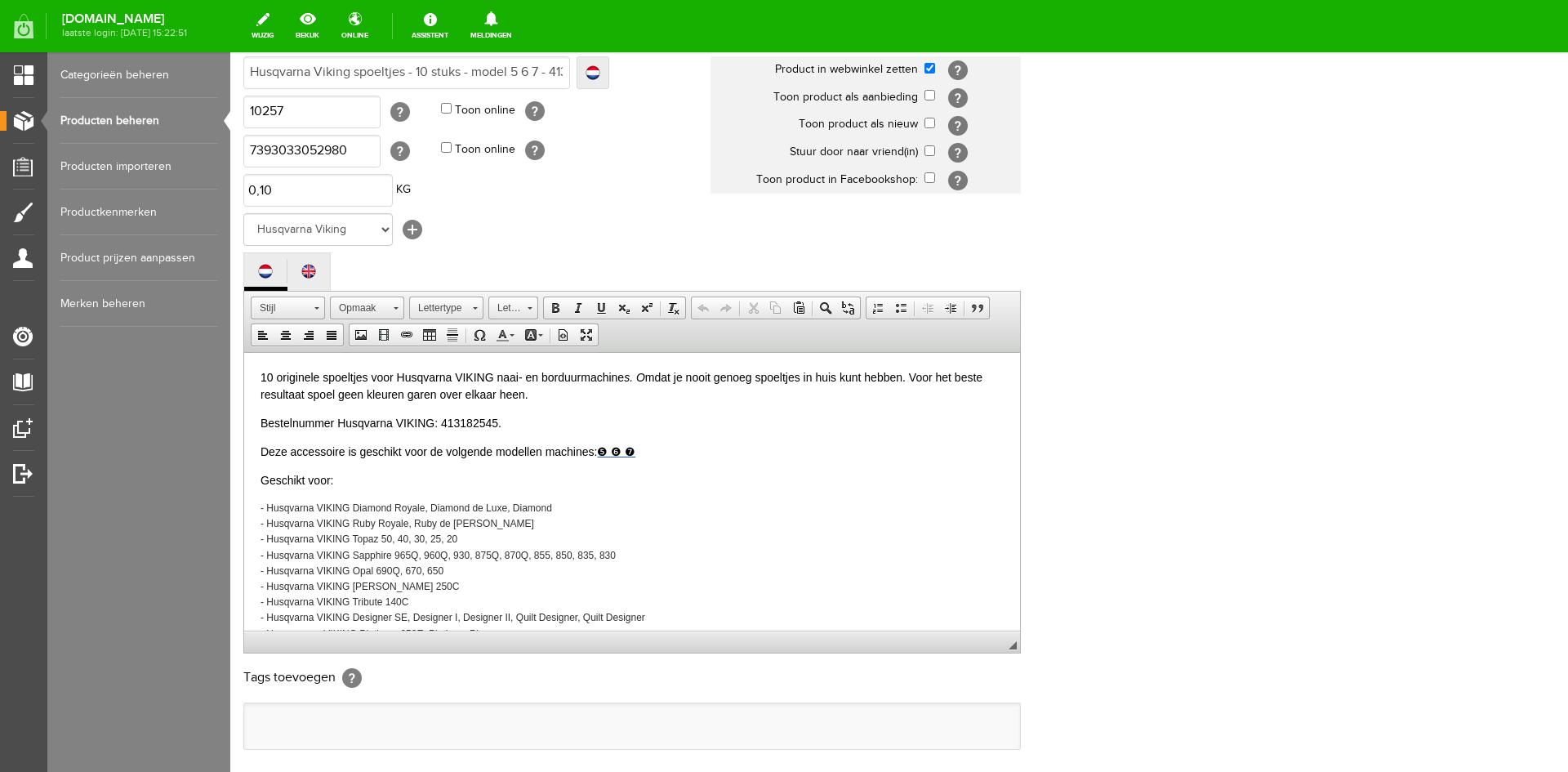
scroll to position [0, 0]
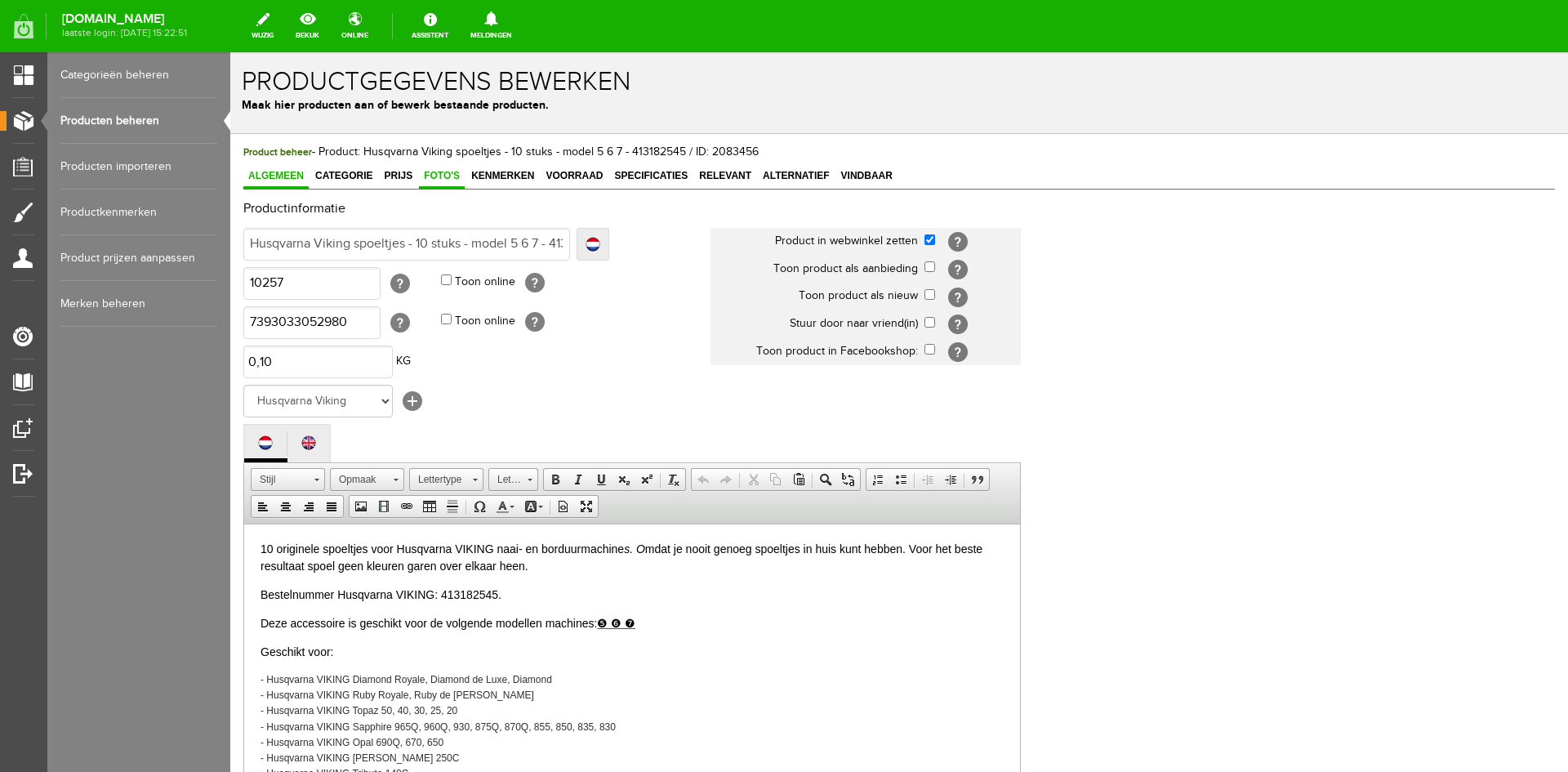
click at [439, 175] on span "Foto's" at bounding box center [442, 176] width 46 height 11
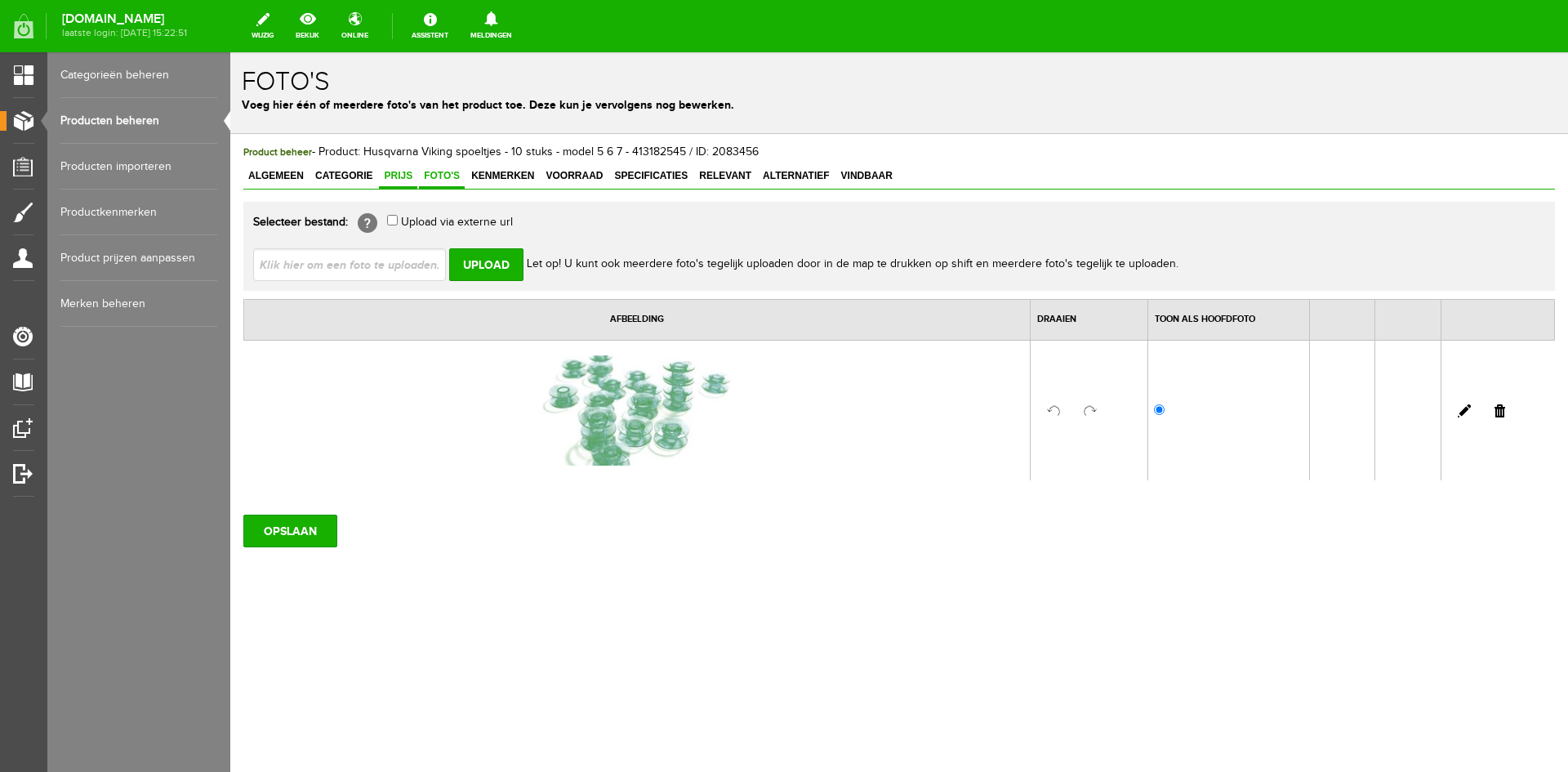
click at [396, 180] on span "Prijs" at bounding box center [398, 176] width 38 height 11
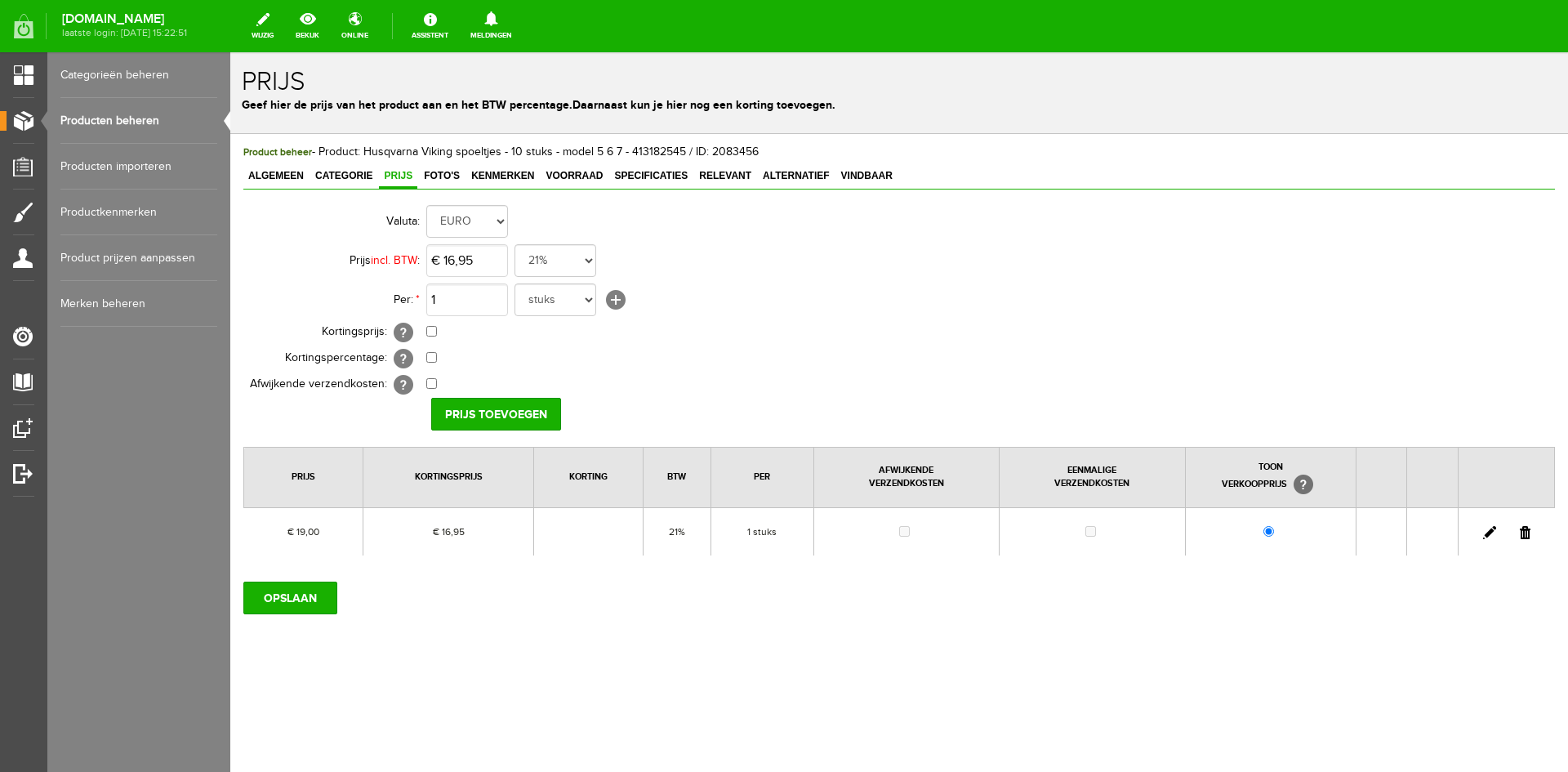
click at [1486, 529] on link at bounding box center [1490, 533] width 13 height 13
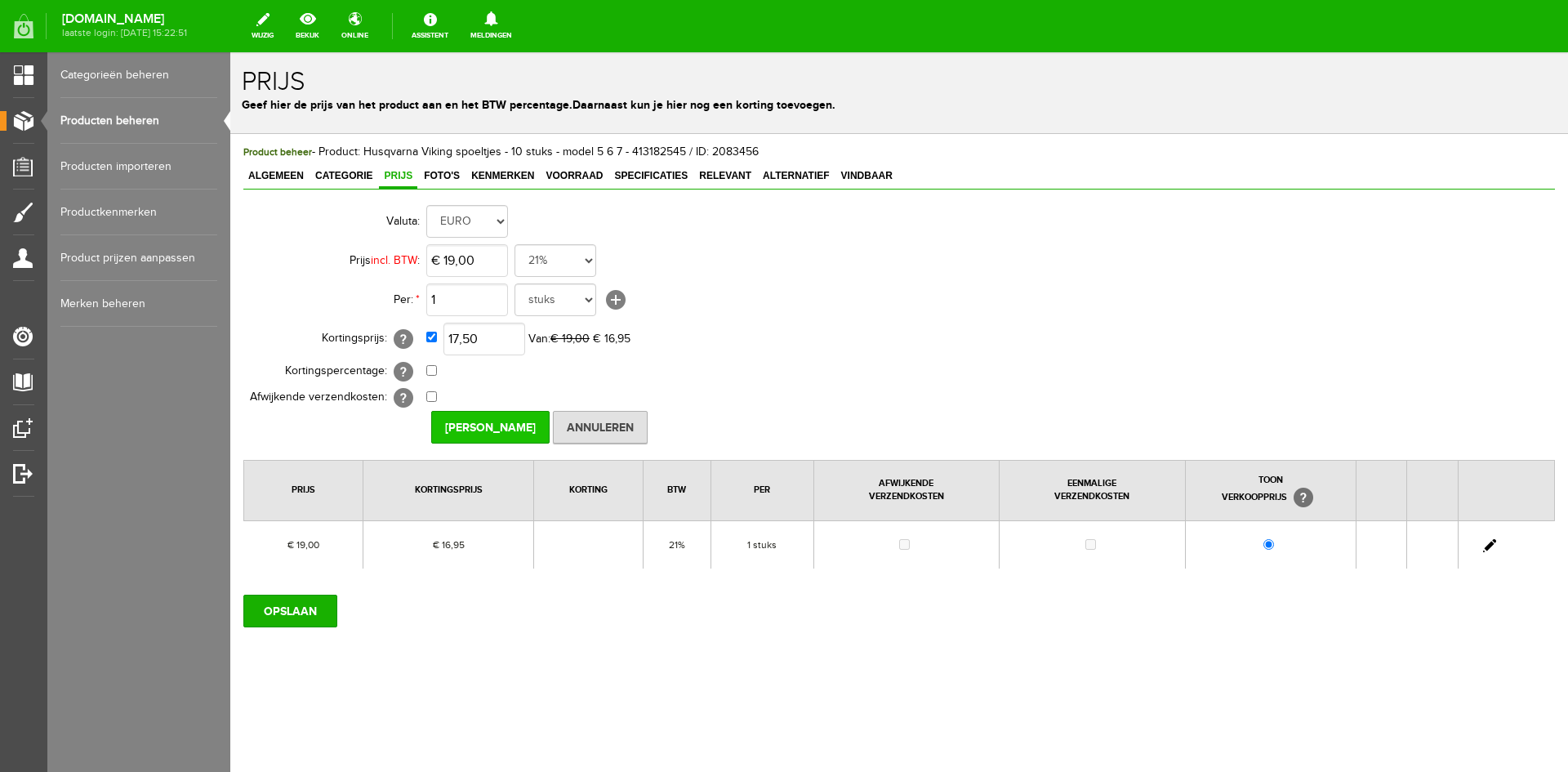
type input "€ 17,50"
click at [508, 429] on input "[PERSON_NAME]" at bounding box center [490, 427] width 118 height 33
click at [282, 609] on input "OPSLAAN" at bounding box center [290, 611] width 94 height 33
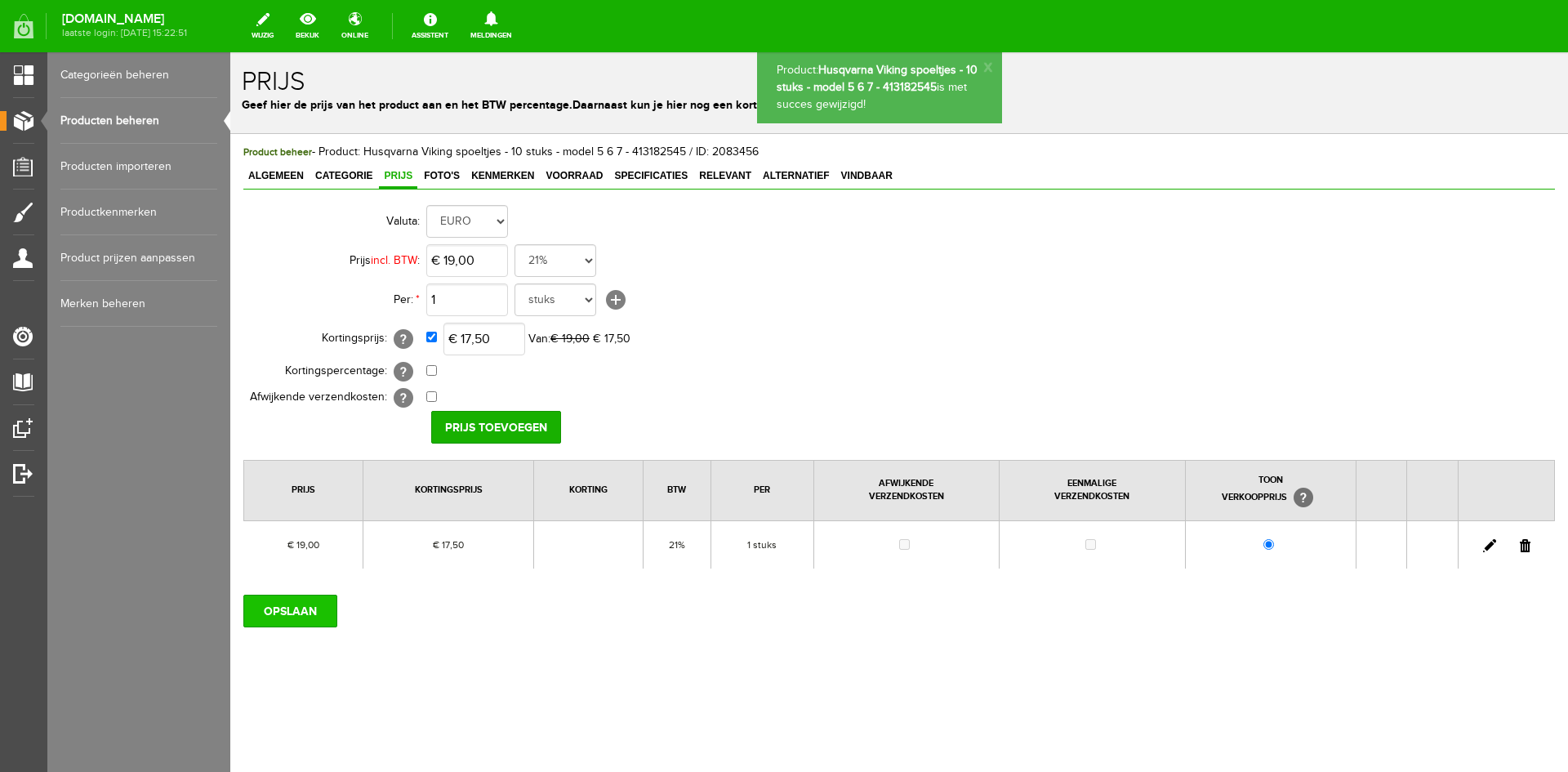
click at [307, 606] on input "OPSLAAN" at bounding box center [290, 611] width 94 height 33
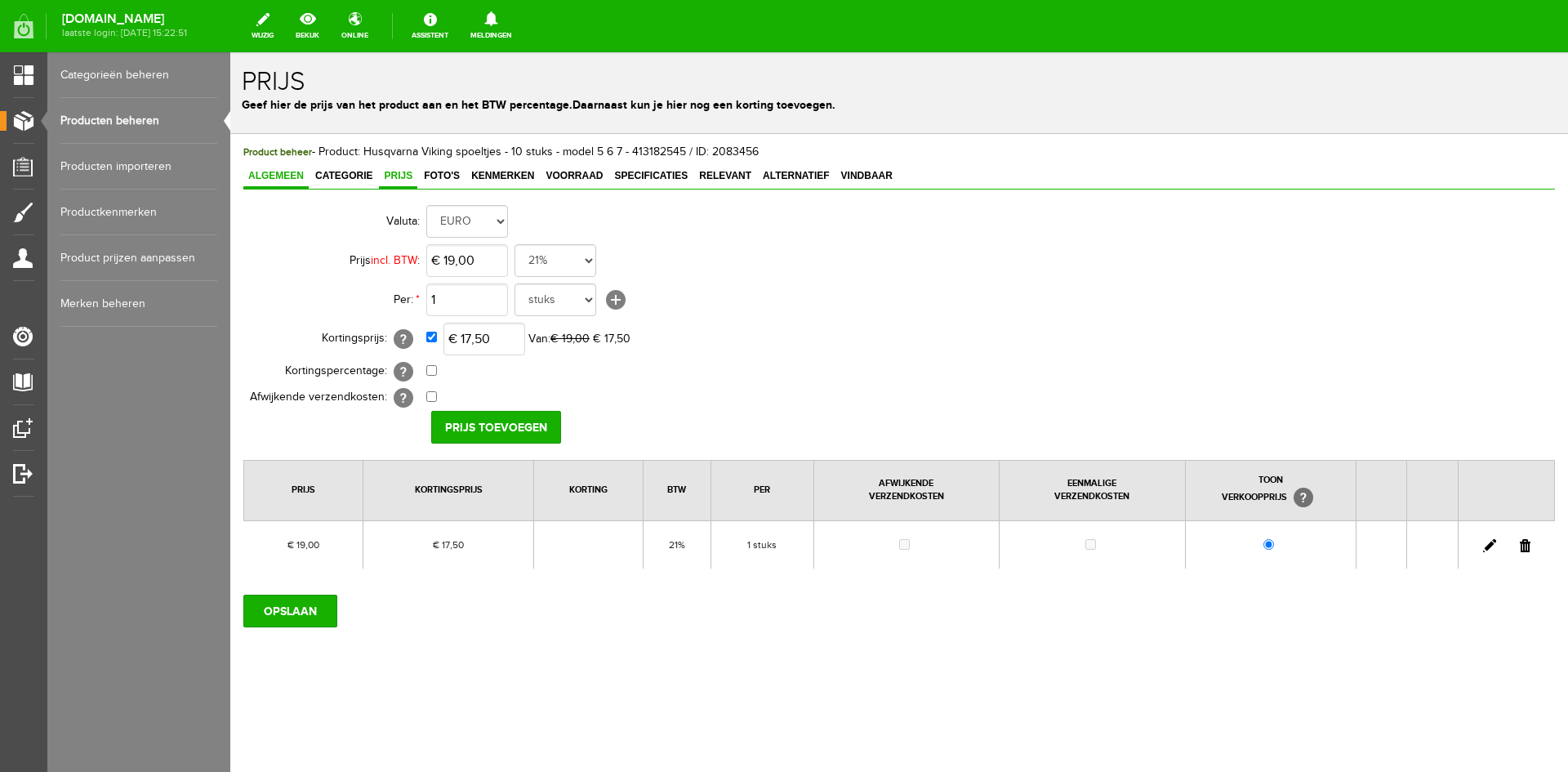
click at [276, 173] on span "Algemeen" at bounding box center [276, 176] width 65 height 11
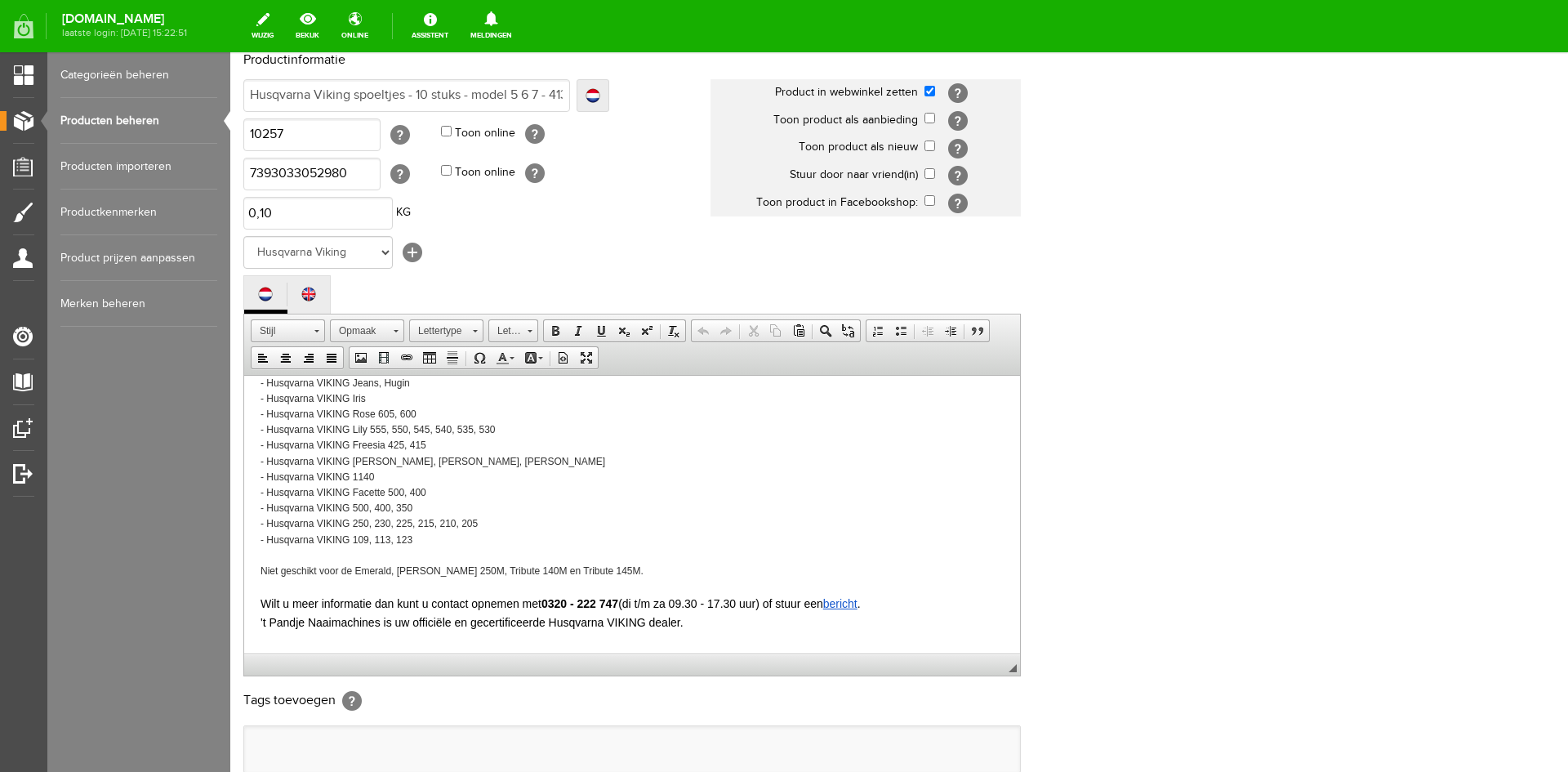
scroll to position [332, 0]
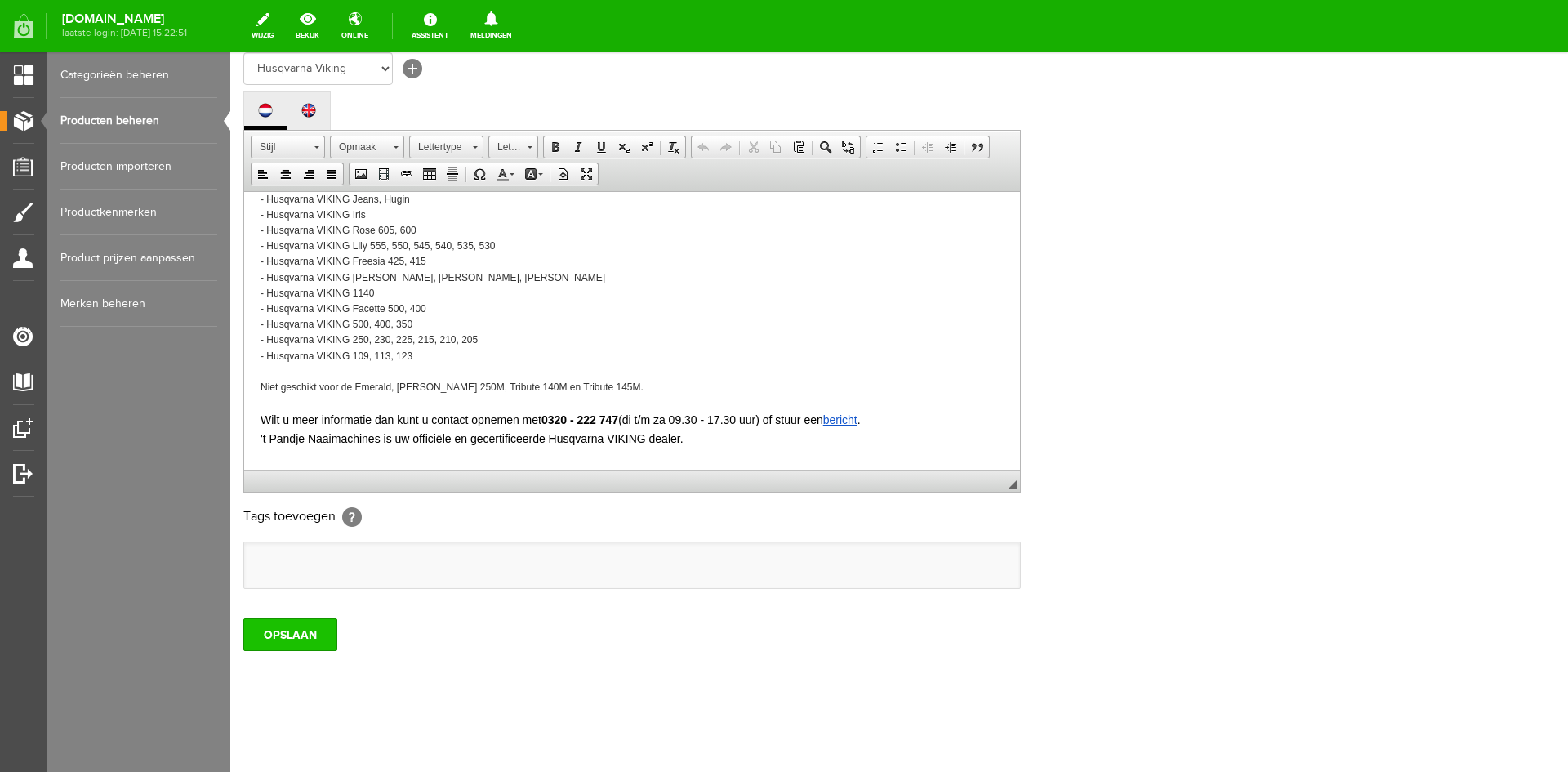
click at [307, 632] on input "OPSLAAN" at bounding box center [290, 635] width 94 height 33
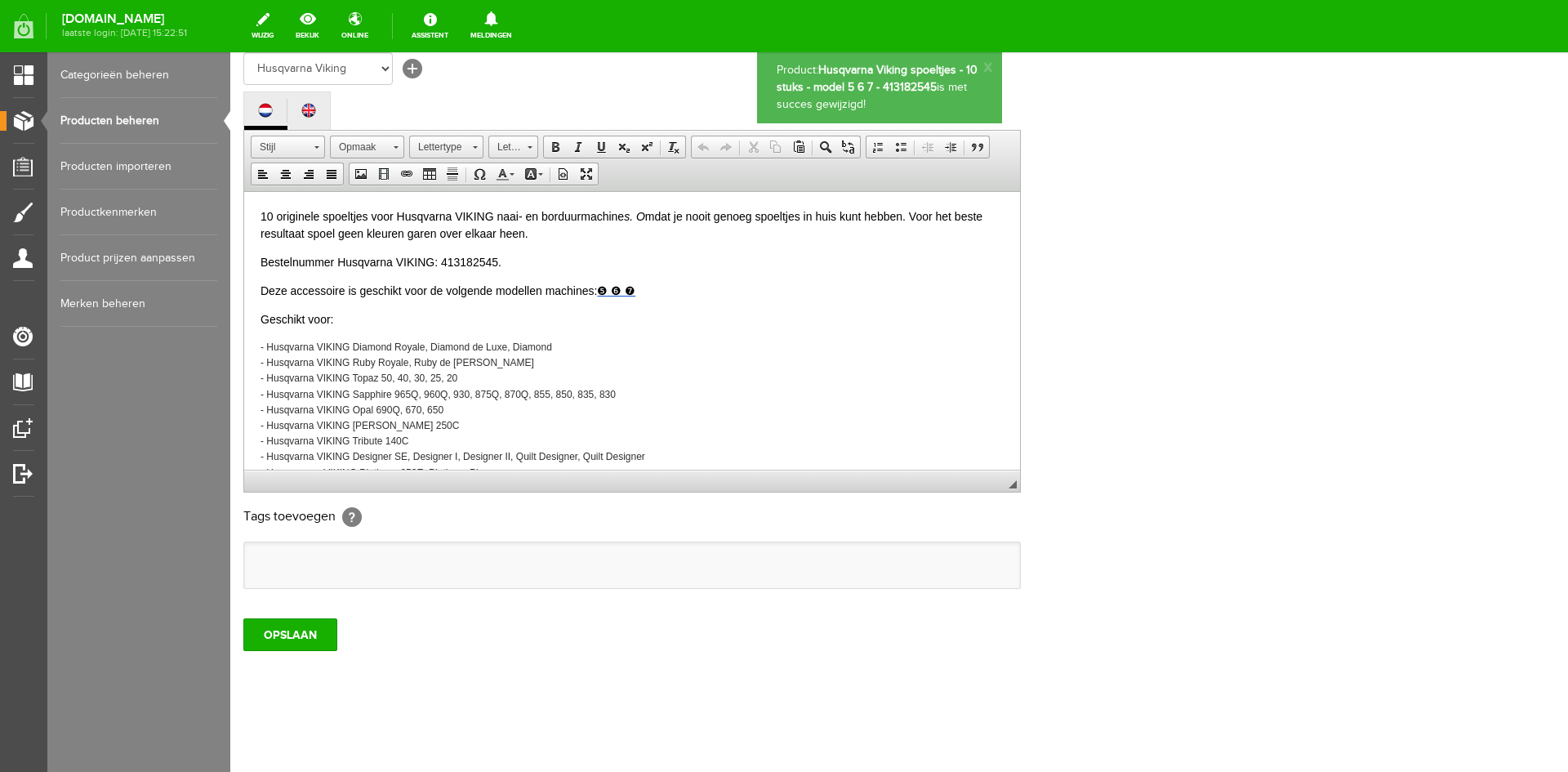
scroll to position [0, 0]
click at [127, 120] on link "Producten beheren" at bounding box center [139, 121] width 157 height 46
